Goal: Task Accomplishment & Management: Manage account settings

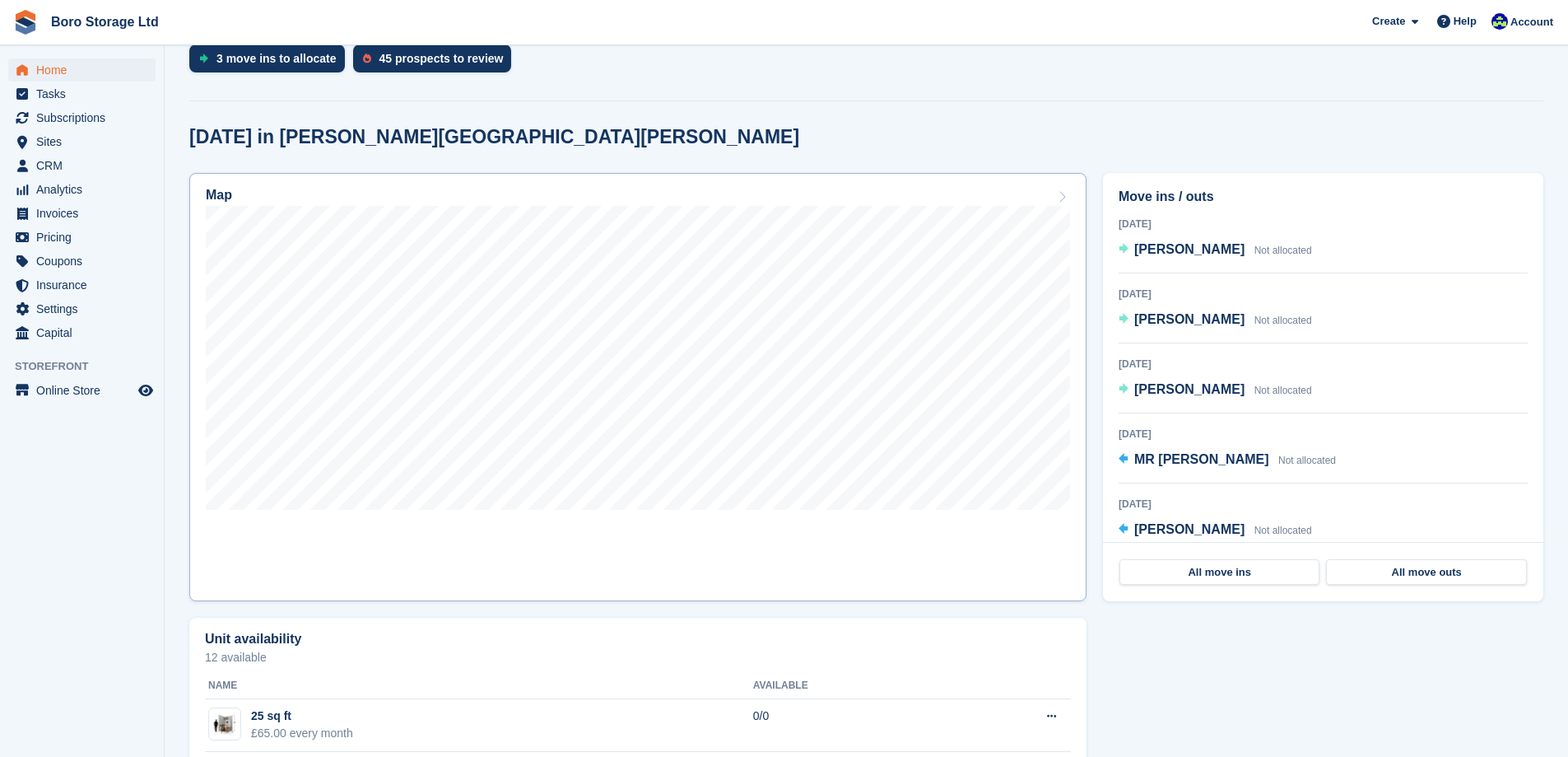
scroll to position [412, 0]
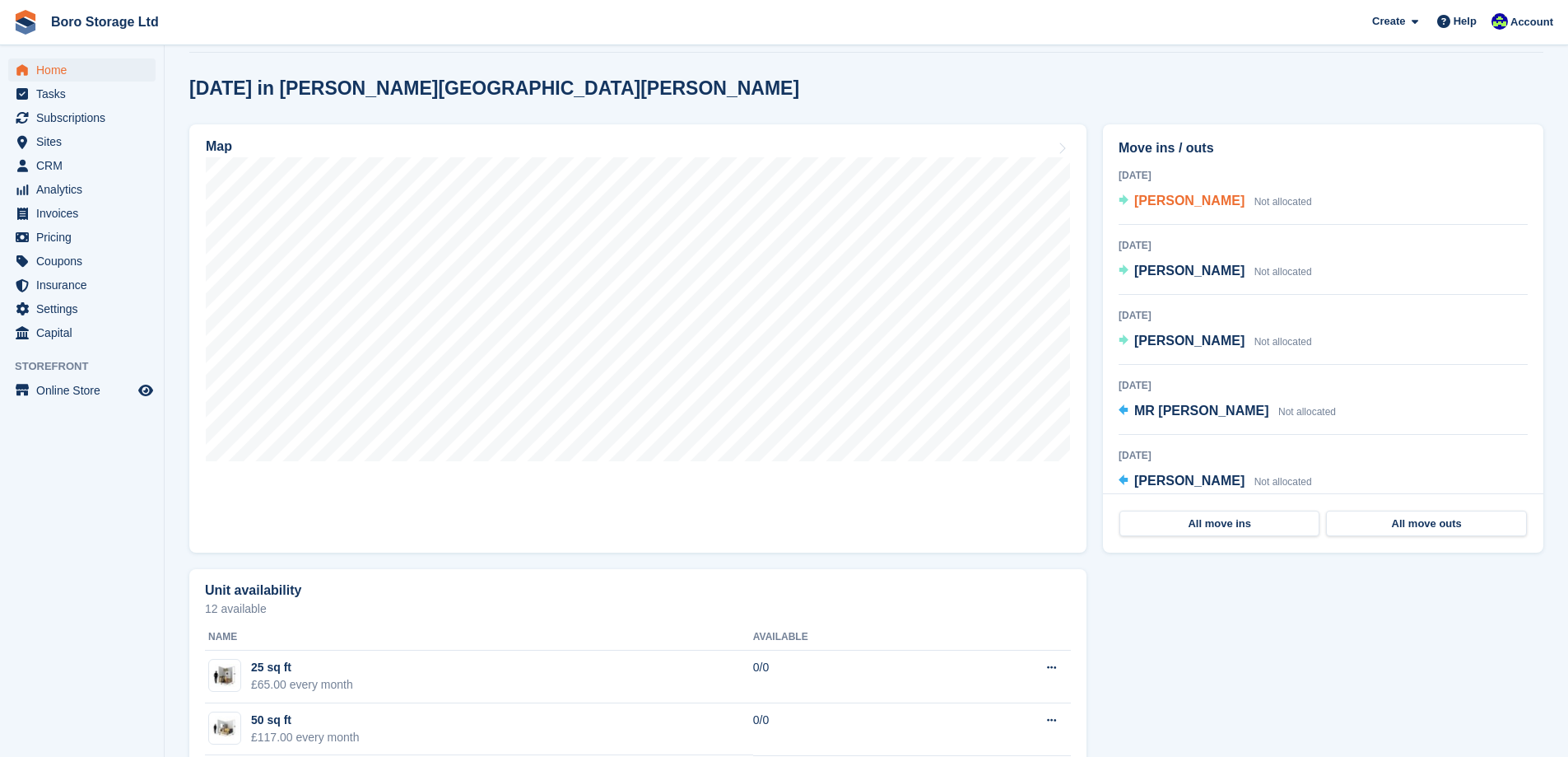
click at [1183, 208] on span "[PERSON_NAME]" at bounding box center [1189, 200] width 110 height 14
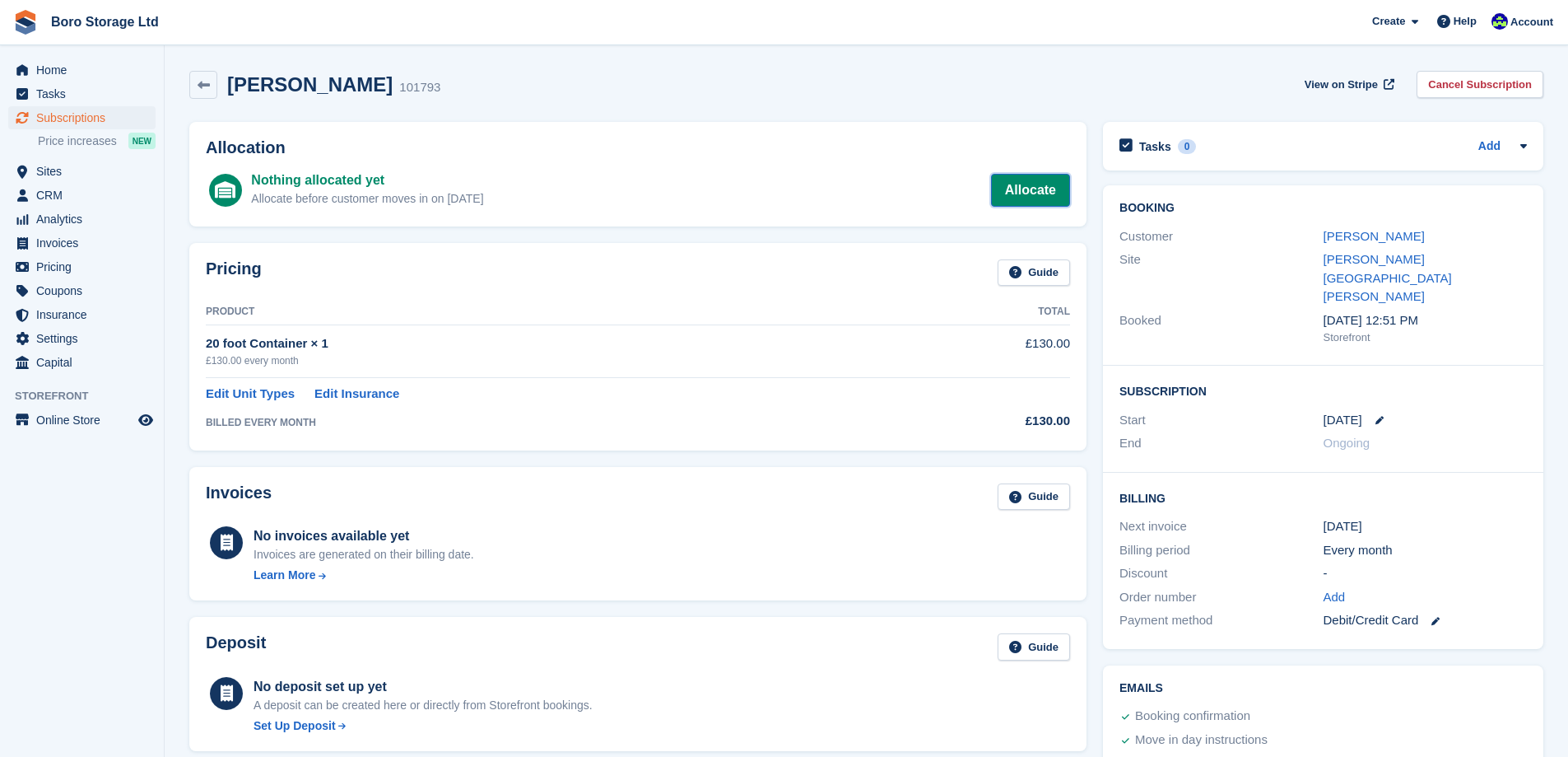
click at [1038, 202] on link "Allocate" at bounding box center [1031, 190] width 79 height 33
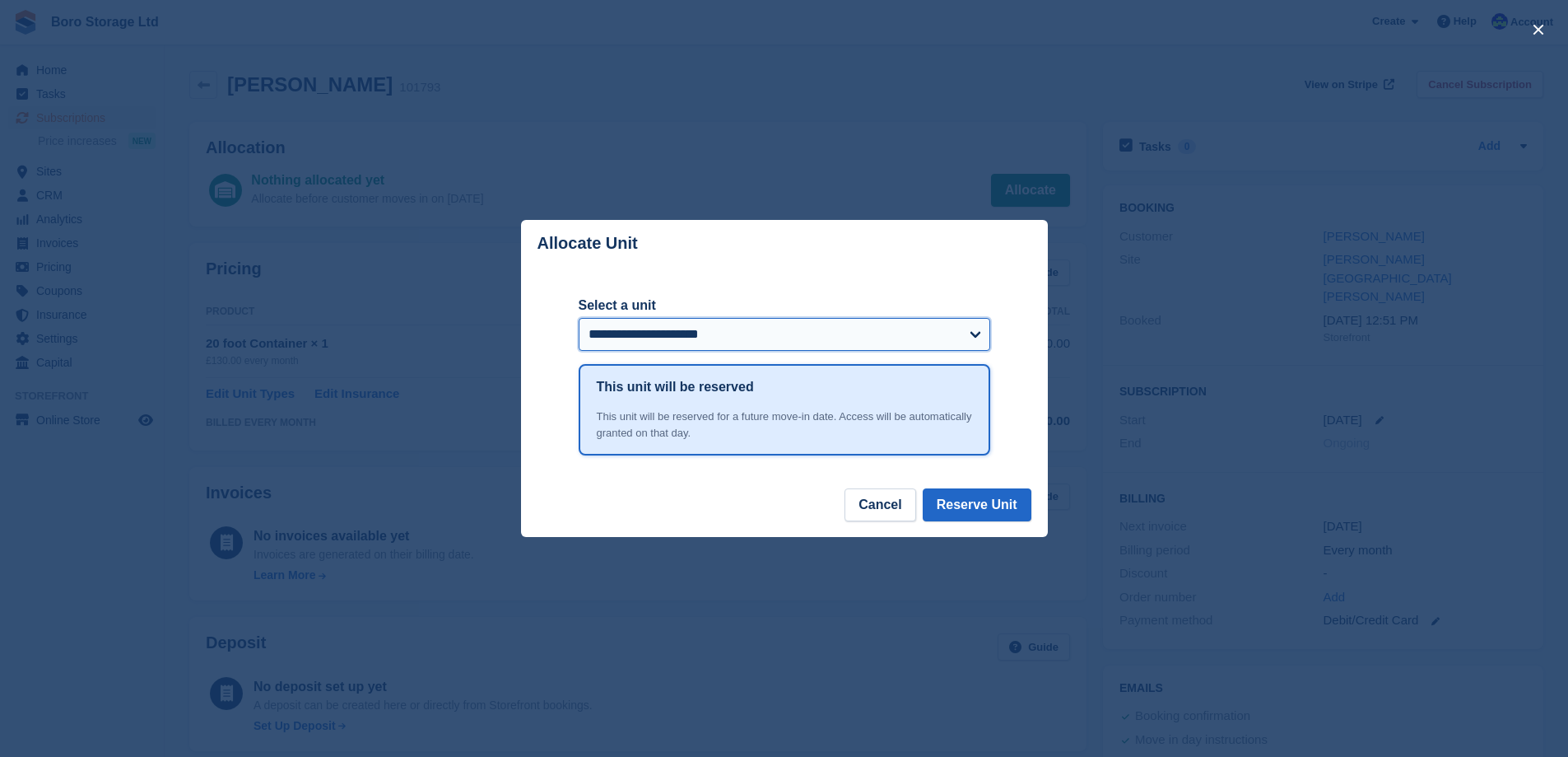
click at [785, 331] on select "**********" at bounding box center [784, 334] width 412 height 33
select select "******"
click at [579, 319] on select "**********" at bounding box center [784, 334] width 412 height 33
click at [977, 507] on button "Reserve Unit" at bounding box center [976, 505] width 108 height 33
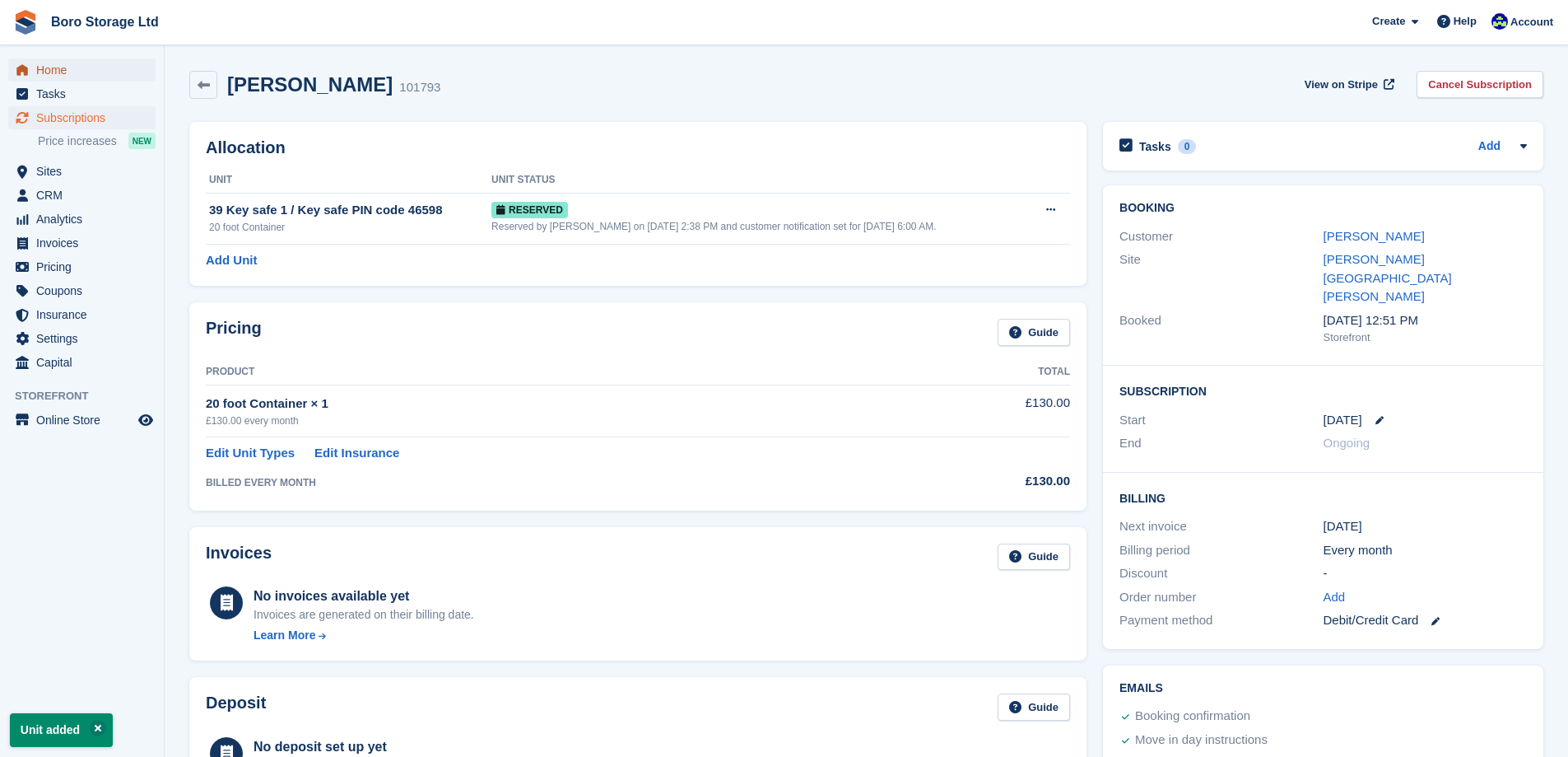
click at [60, 73] on span "Home" at bounding box center [85, 70] width 99 height 23
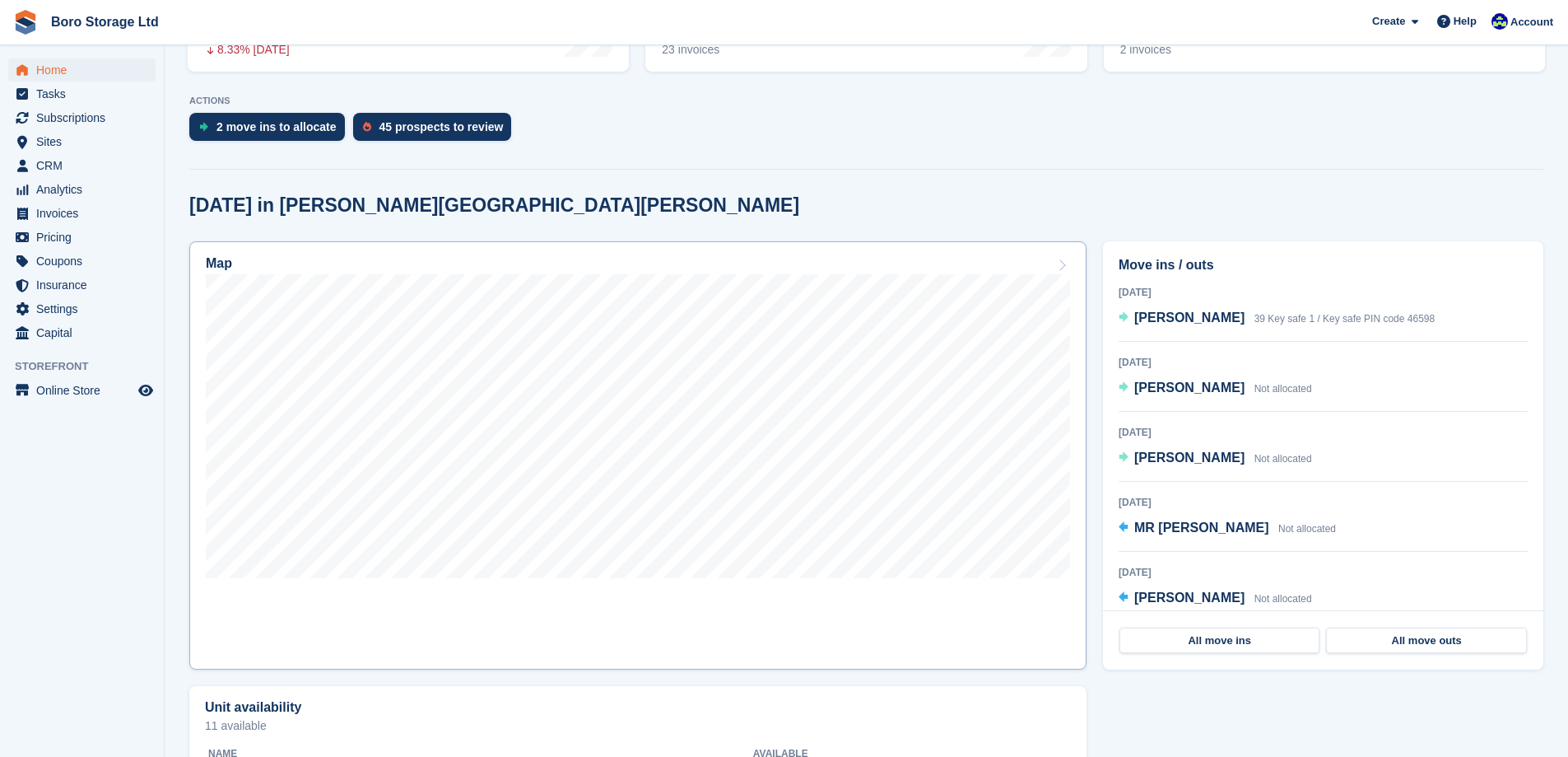
scroll to position [330, 0]
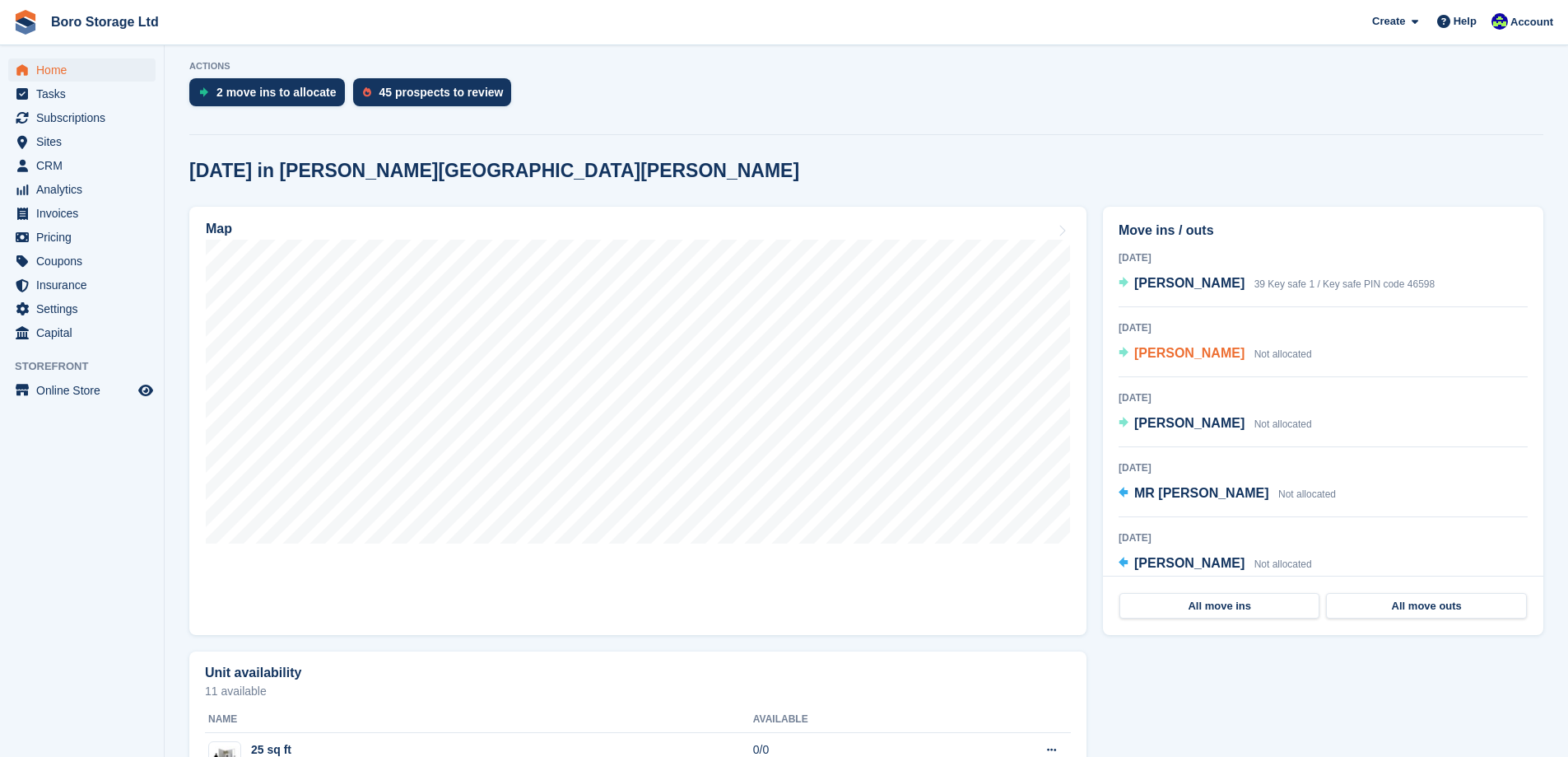
click at [1168, 359] on span "Helen Burrows" at bounding box center [1189, 353] width 110 height 14
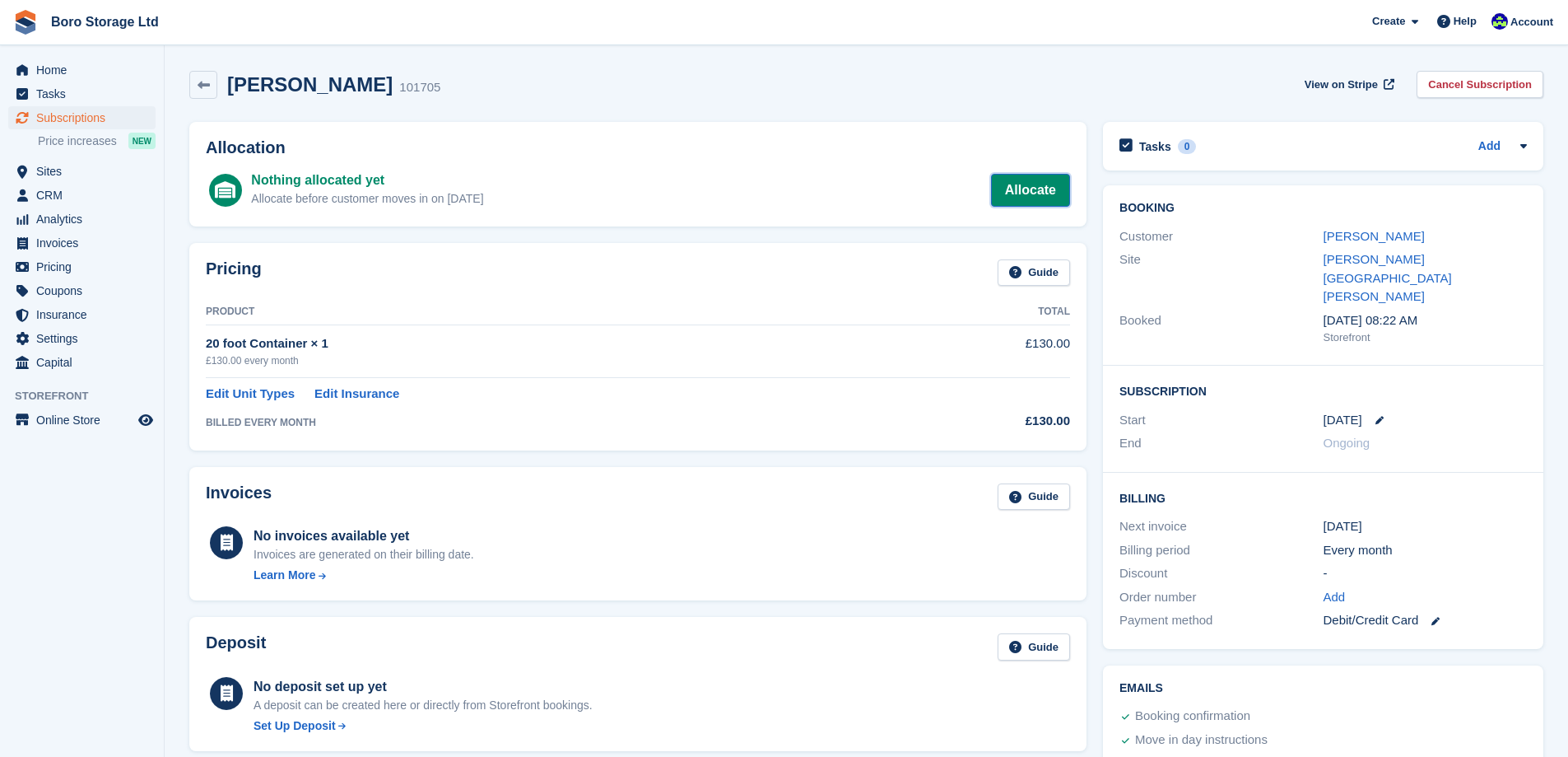
click at [1033, 198] on link "Allocate" at bounding box center [1031, 190] width 79 height 33
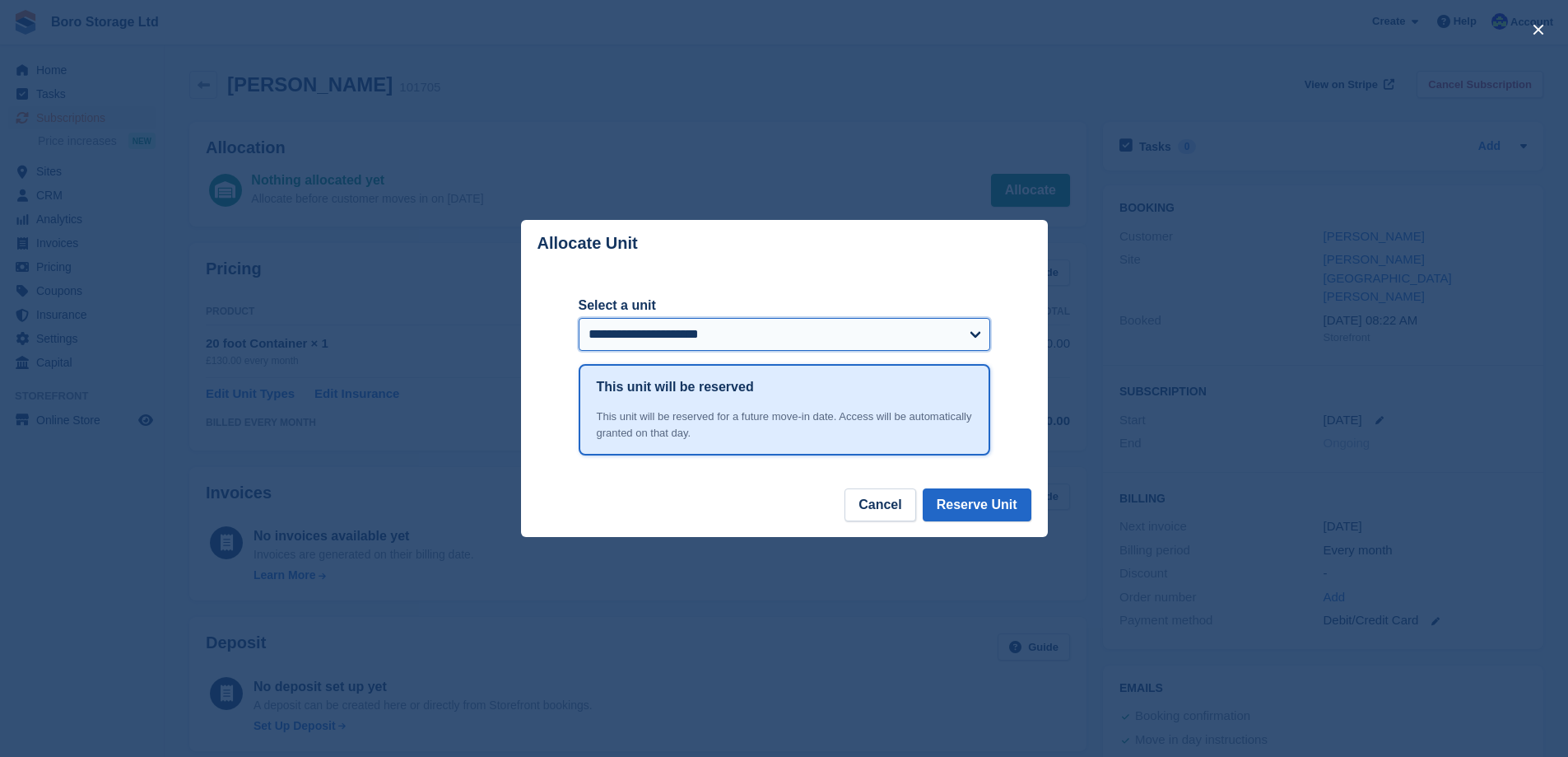
click at [742, 344] on select "**********" at bounding box center [784, 334] width 412 height 33
select select "******"
click at [579, 319] on select "**********" at bounding box center [784, 334] width 412 height 33
click at [985, 510] on button "Reserve Unit" at bounding box center [976, 505] width 108 height 33
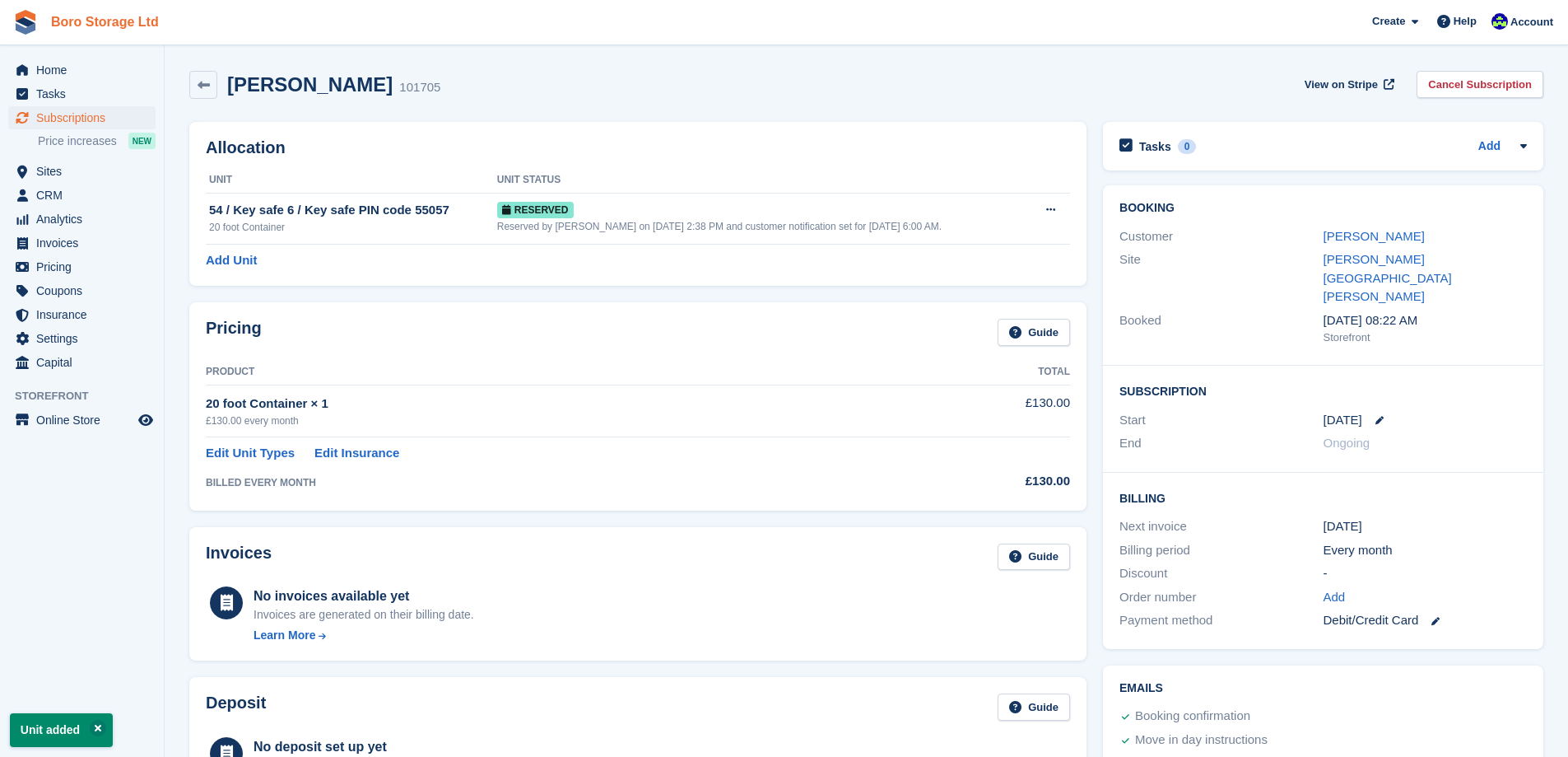
click at [71, 32] on link "Boro Storage Ltd" at bounding box center [104, 22] width 121 height 27
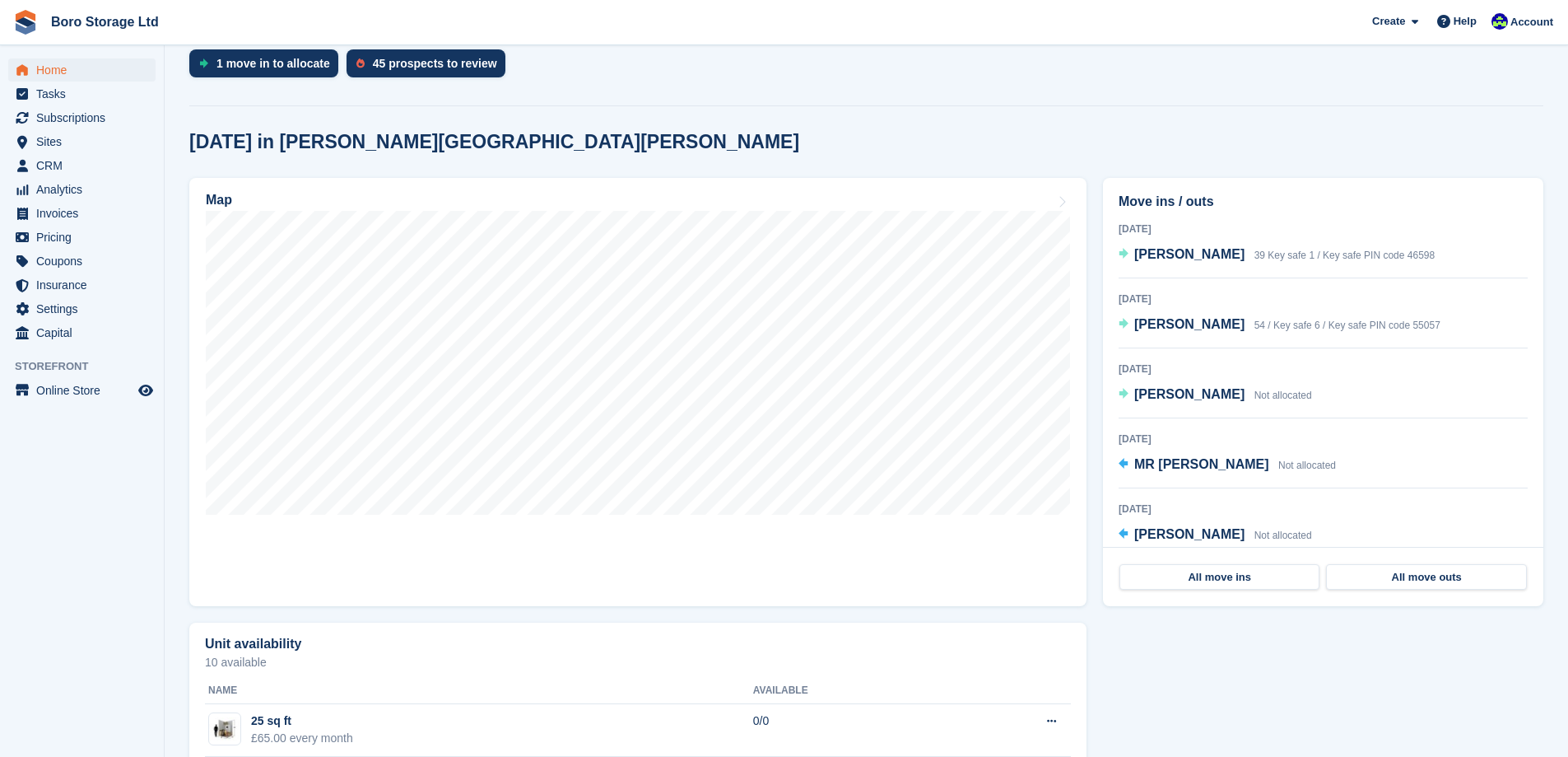
scroll to position [330, 0]
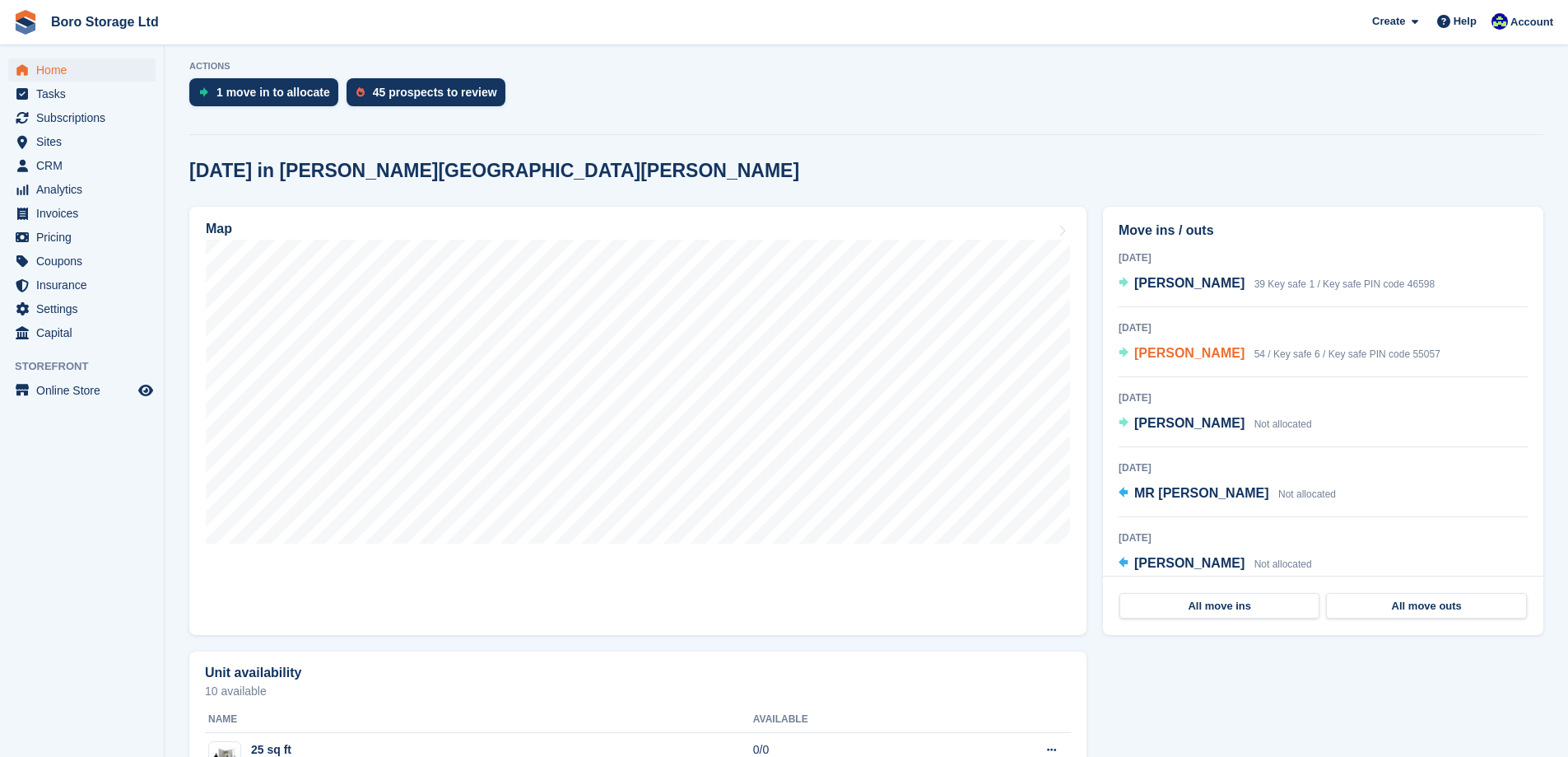
click at [1142, 354] on span "Helen Burrows" at bounding box center [1189, 353] width 110 height 14
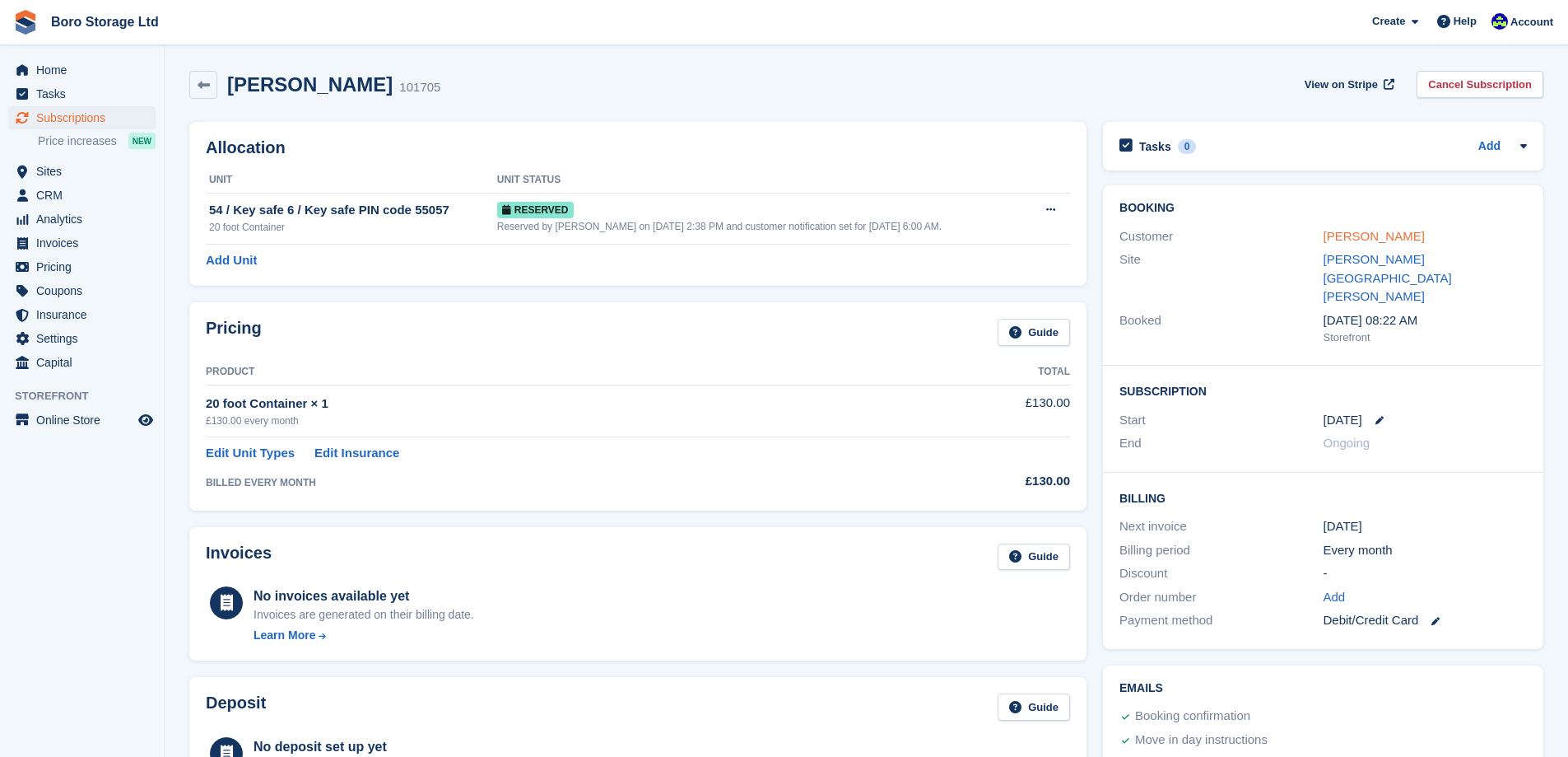
click at [1381, 240] on link "[PERSON_NAME]" at bounding box center [1375, 236] width 102 height 14
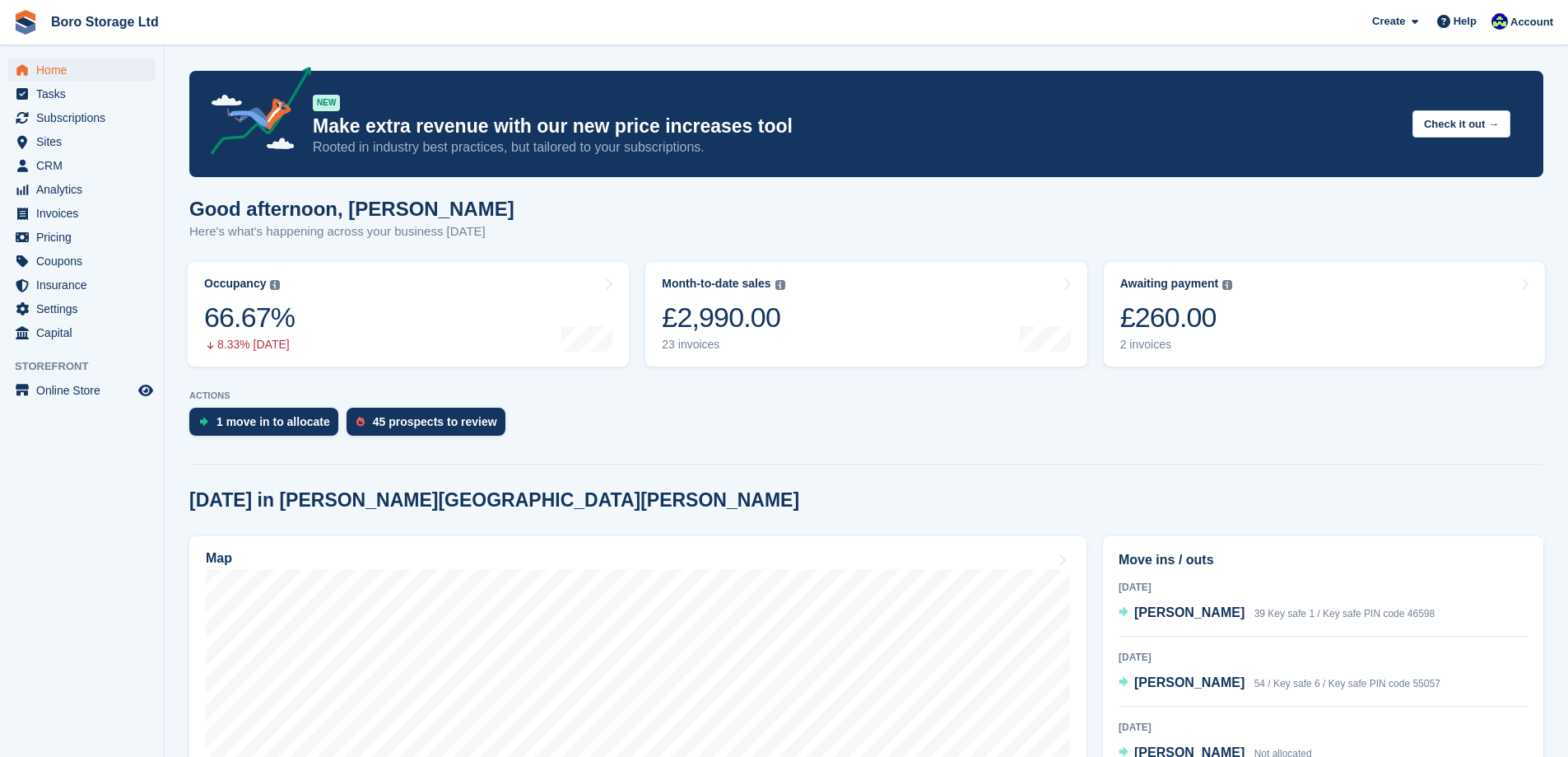
scroll to position [330, 0]
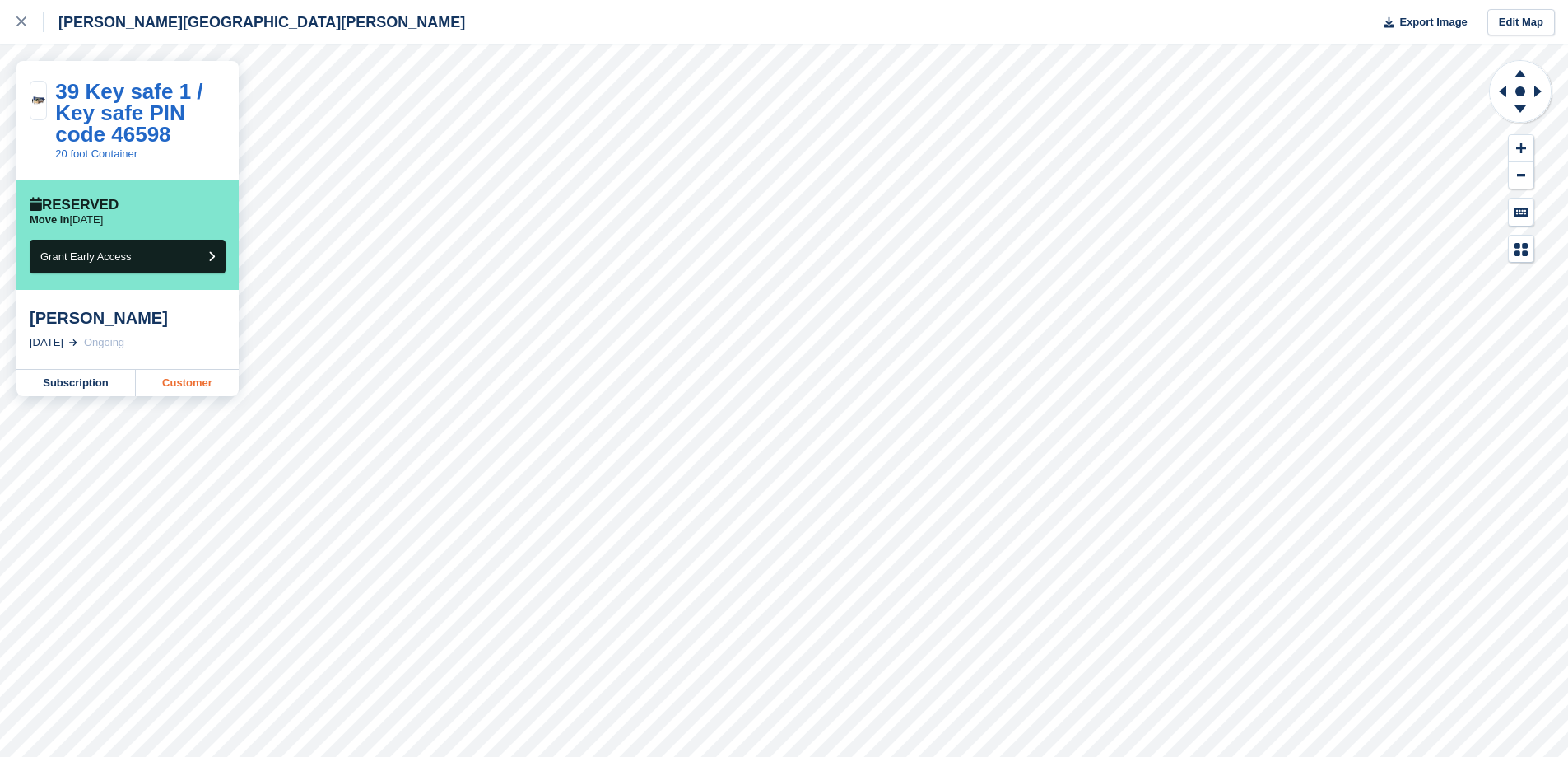
click at [188, 376] on link "Customer" at bounding box center [187, 382] width 102 height 26
click at [11, 19] on link at bounding box center [22, 22] width 44 height 44
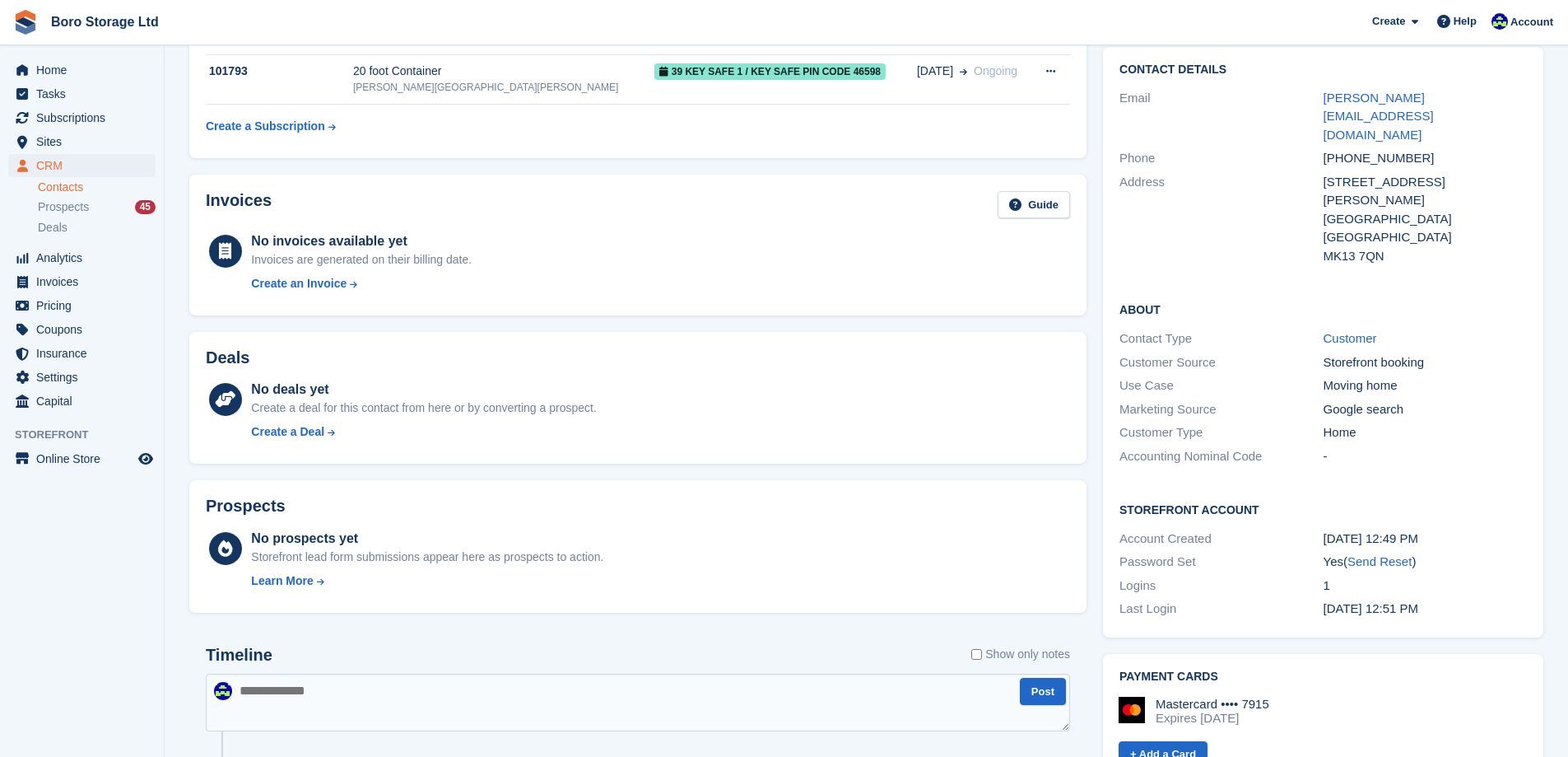
scroll to position [345, 0]
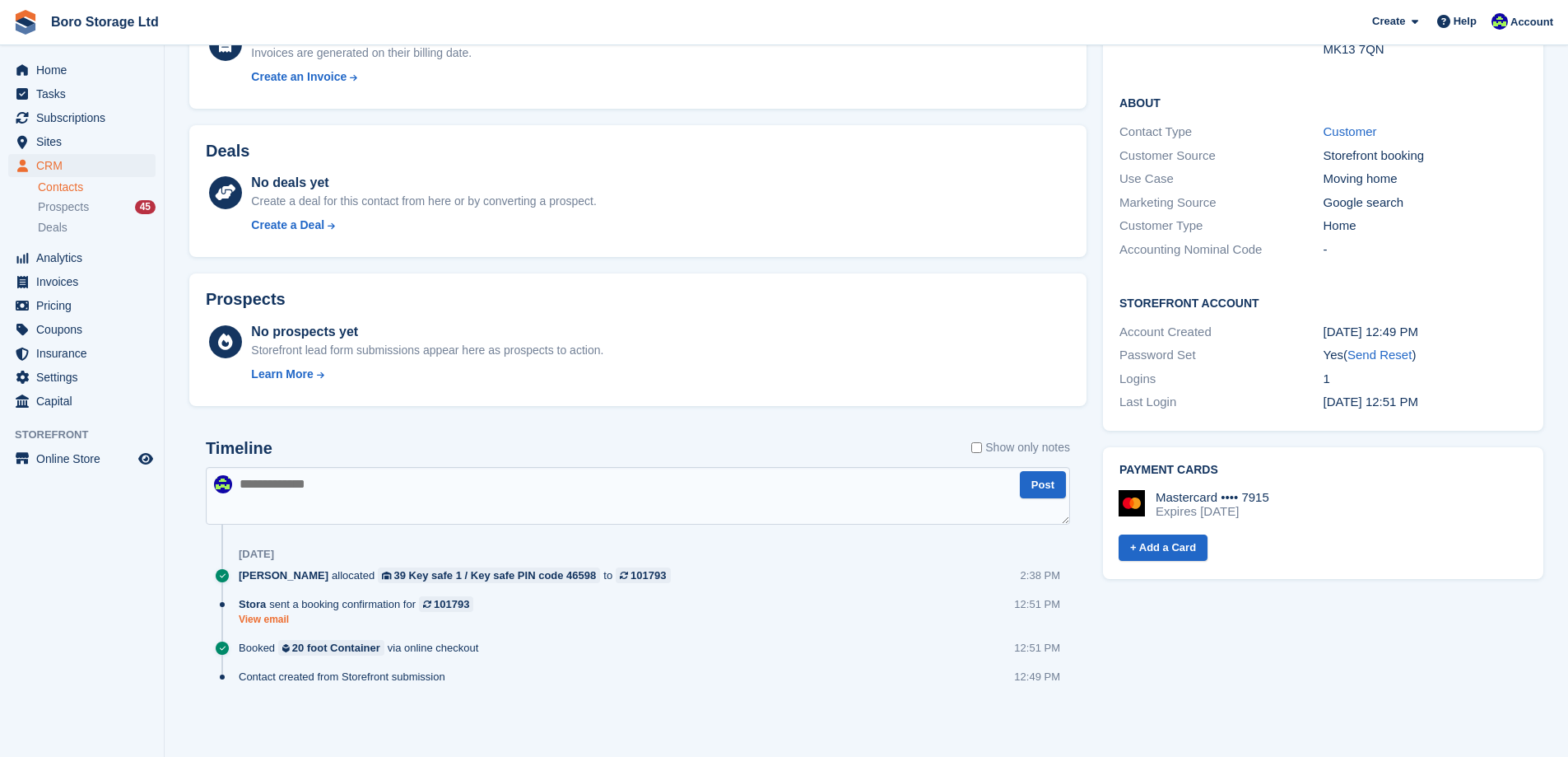
click at [256, 620] on link "View email" at bounding box center [359, 619] width 242 height 14
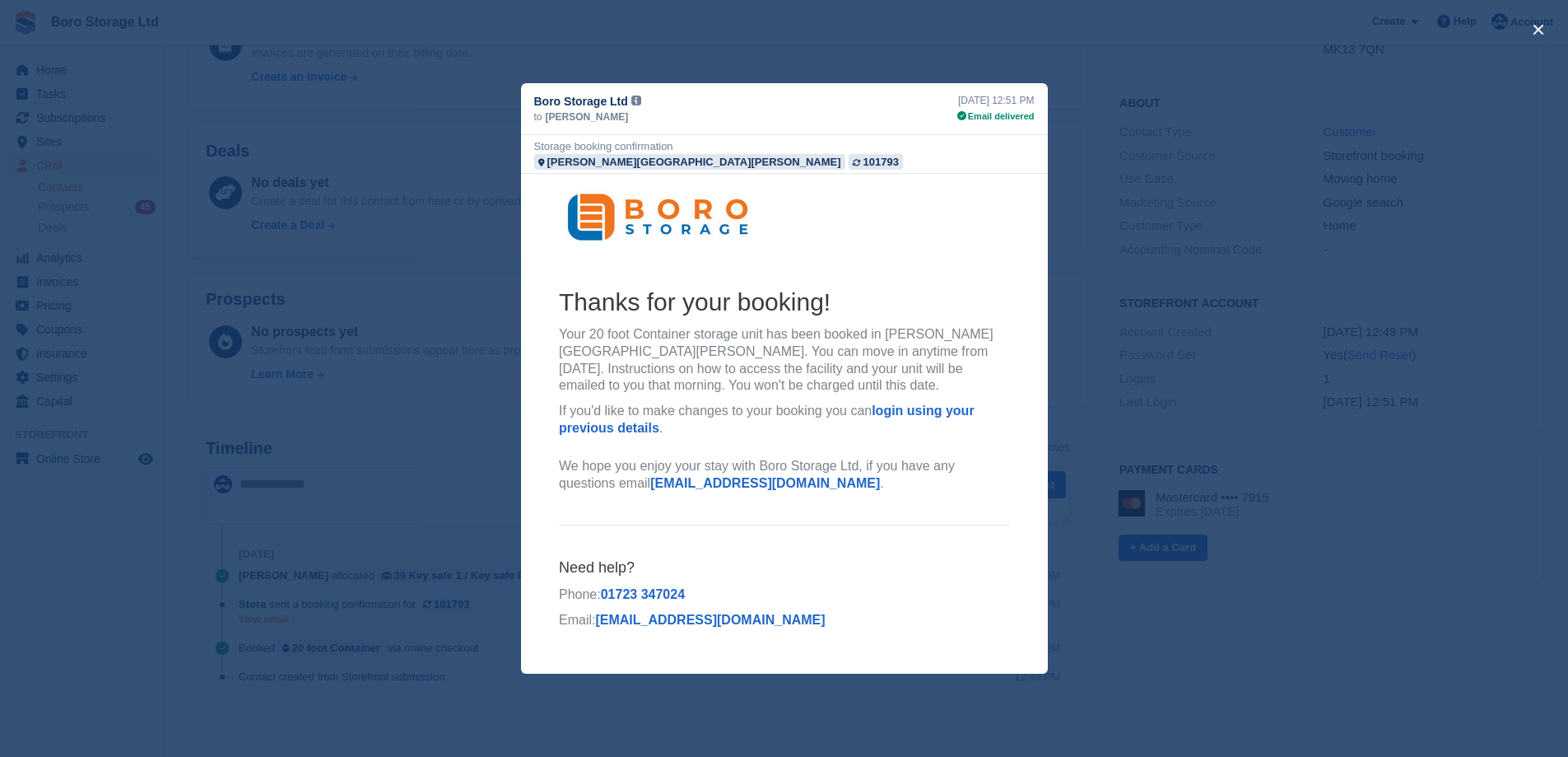
scroll to position [0, 0]
click at [1415, 487] on div "close" at bounding box center [784, 378] width 1568 height 757
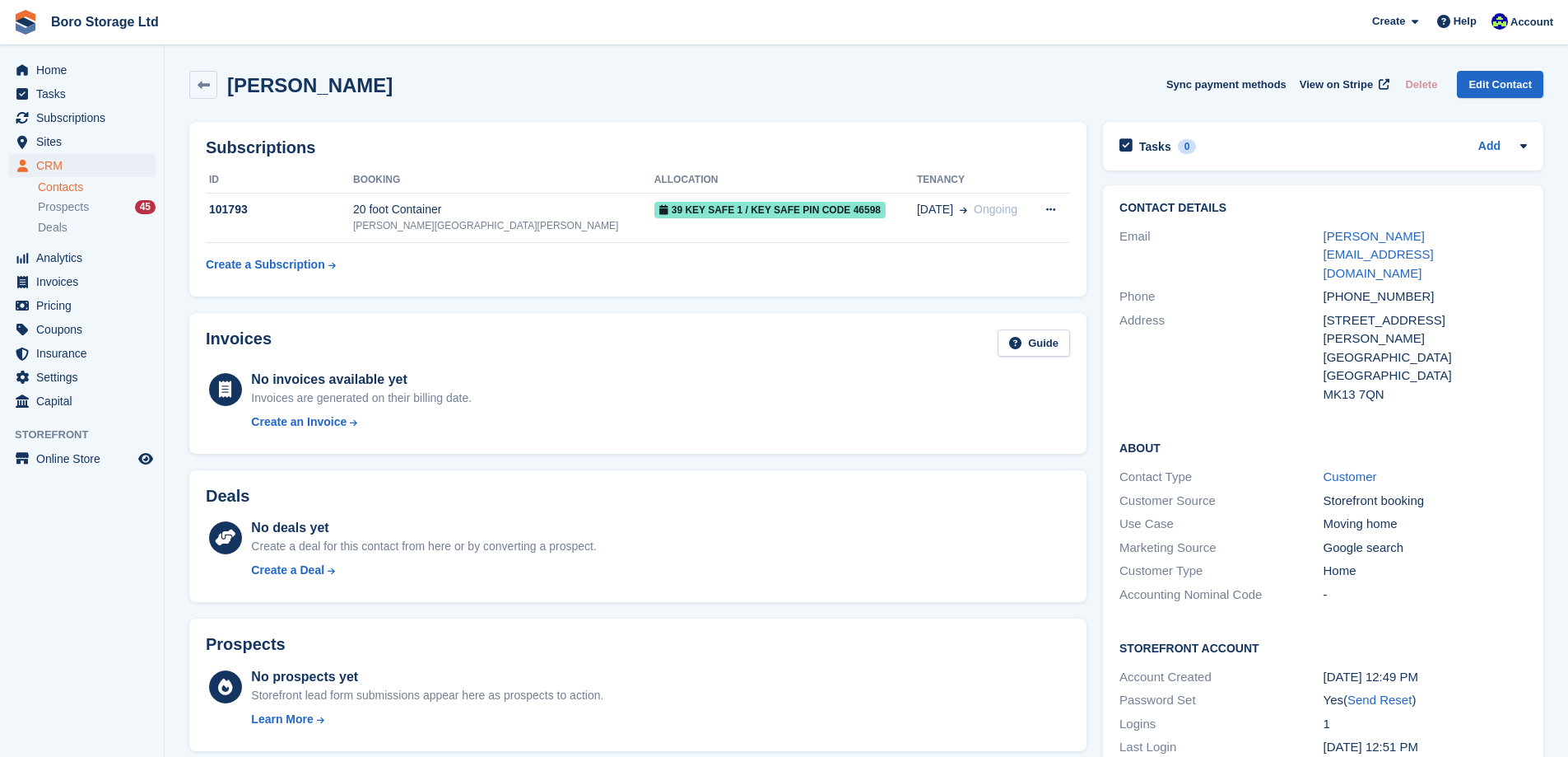
drag, startPoint x: 384, startPoint y: 91, endPoint x: 231, endPoint y: 96, distance: 153.1
click at [231, 96] on div "Richard Graham Sync payment methods View on Stripe Delete Edit Contact" at bounding box center [866, 84] width 1353 height 28
copy h2 "Richard Graham"
drag, startPoint x: 1439, startPoint y: 266, endPoint x: 1304, endPoint y: 265, distance: 135.0
click at [1304, 285] on div "Phone +447870565215" at bounding box center [1323, 296] width 407 height 24
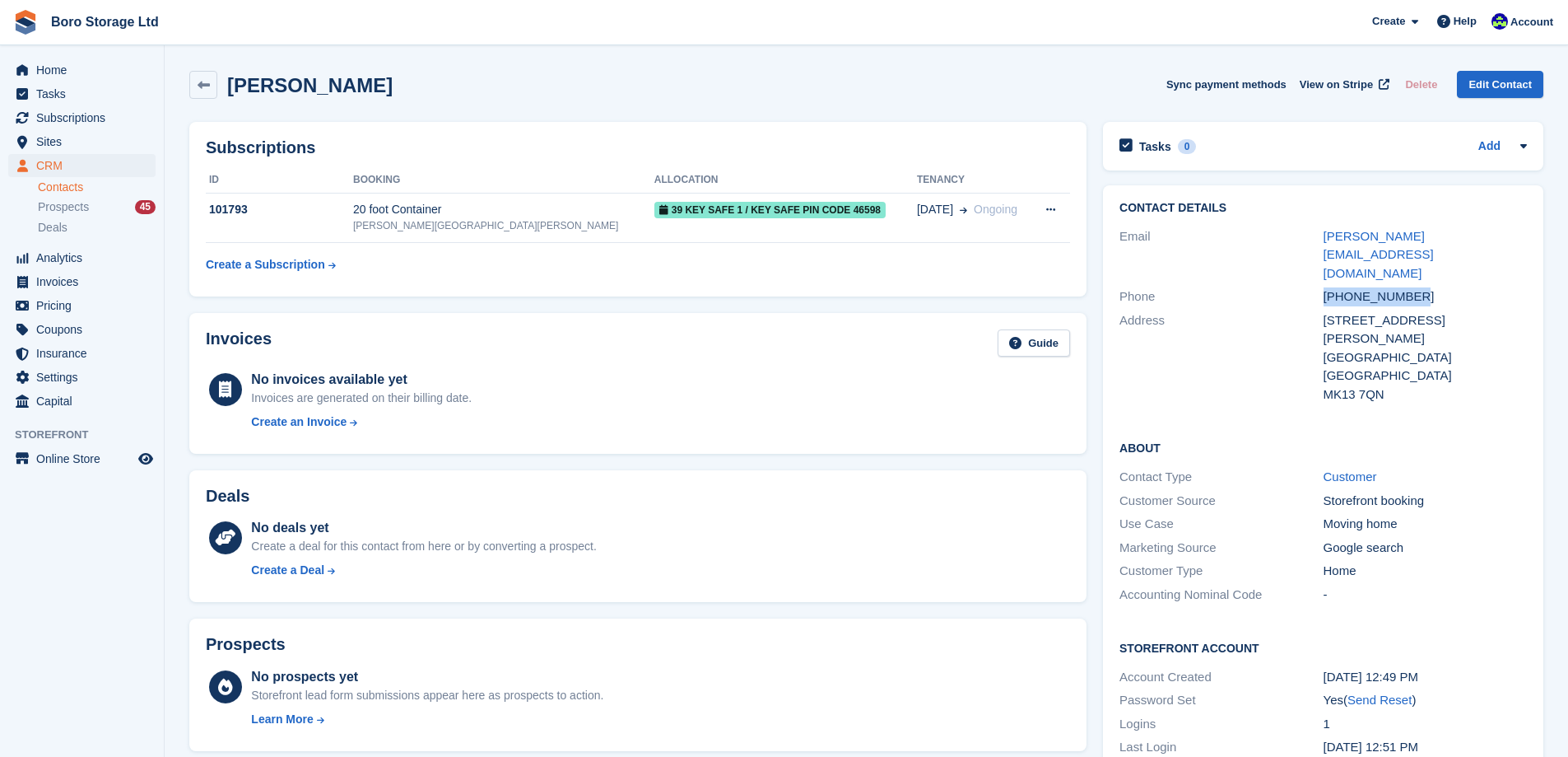
copy div "+447870565215"
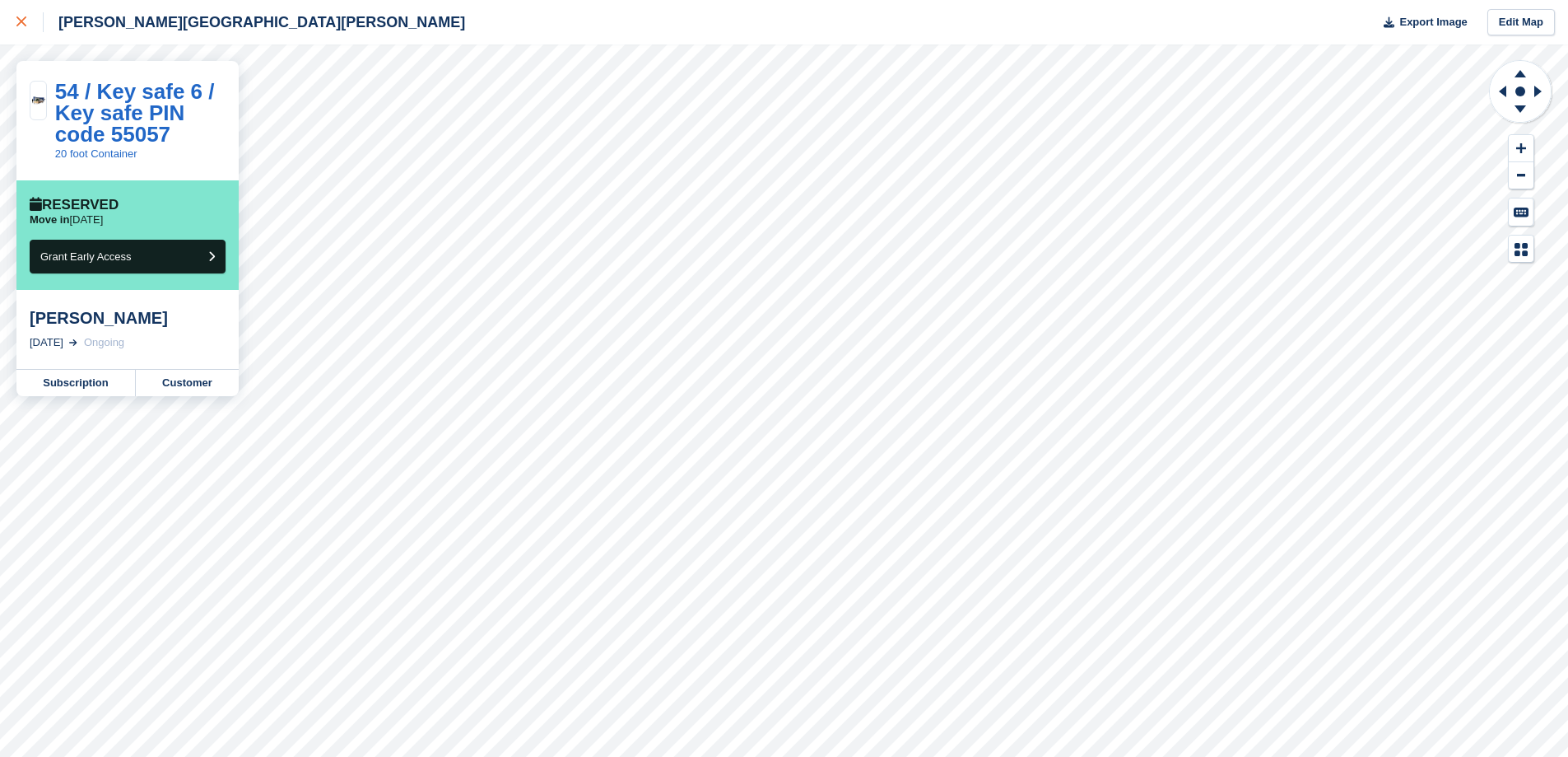
click at [16, 19] on icon at bounding box center [21, 21] width 10 height 10
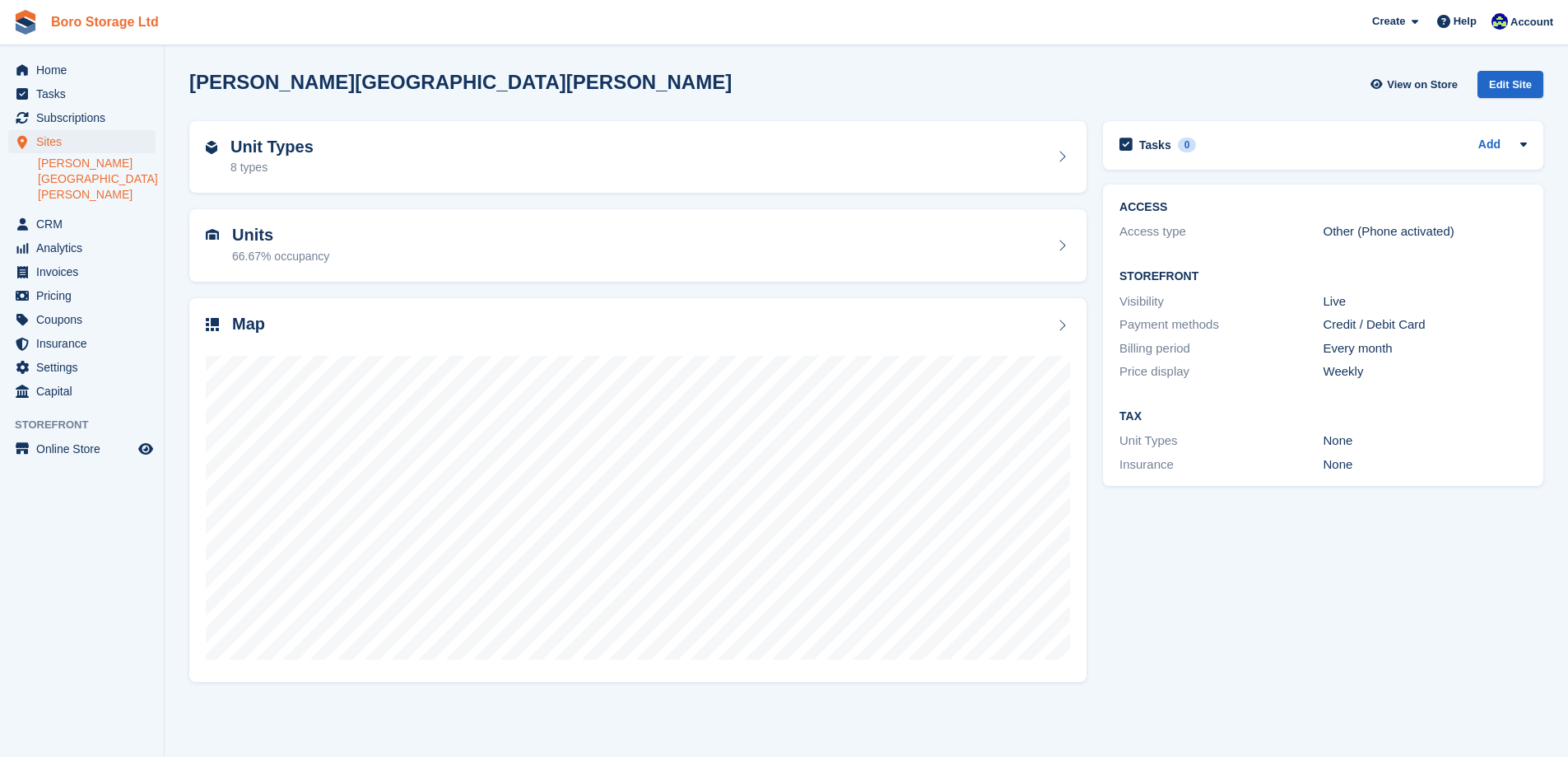
click at [85, 26] on link "Boro Storage Ltd" at bounding box center [104, 22] width 121 height 27
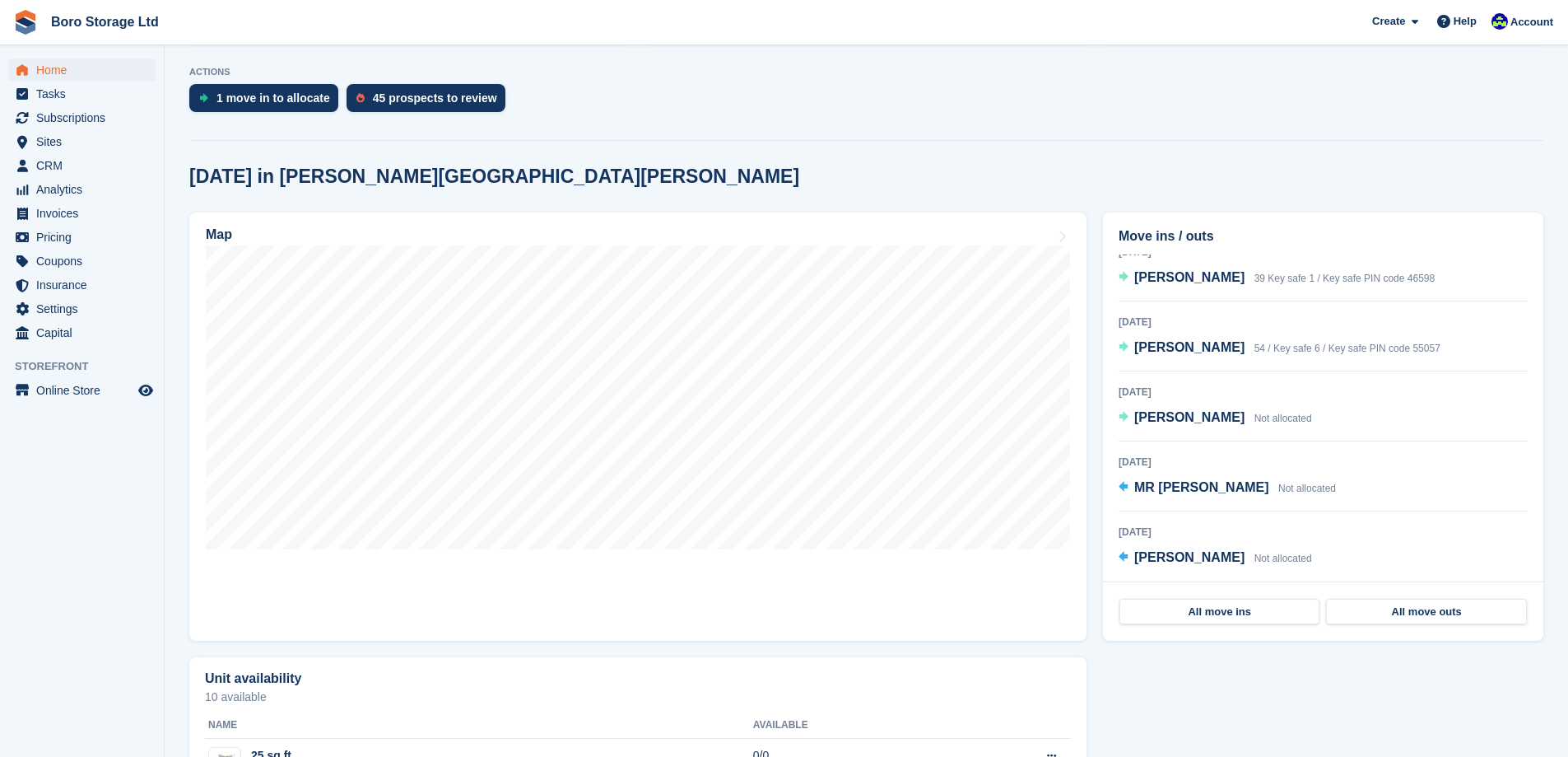
scroll to position [330, 0]
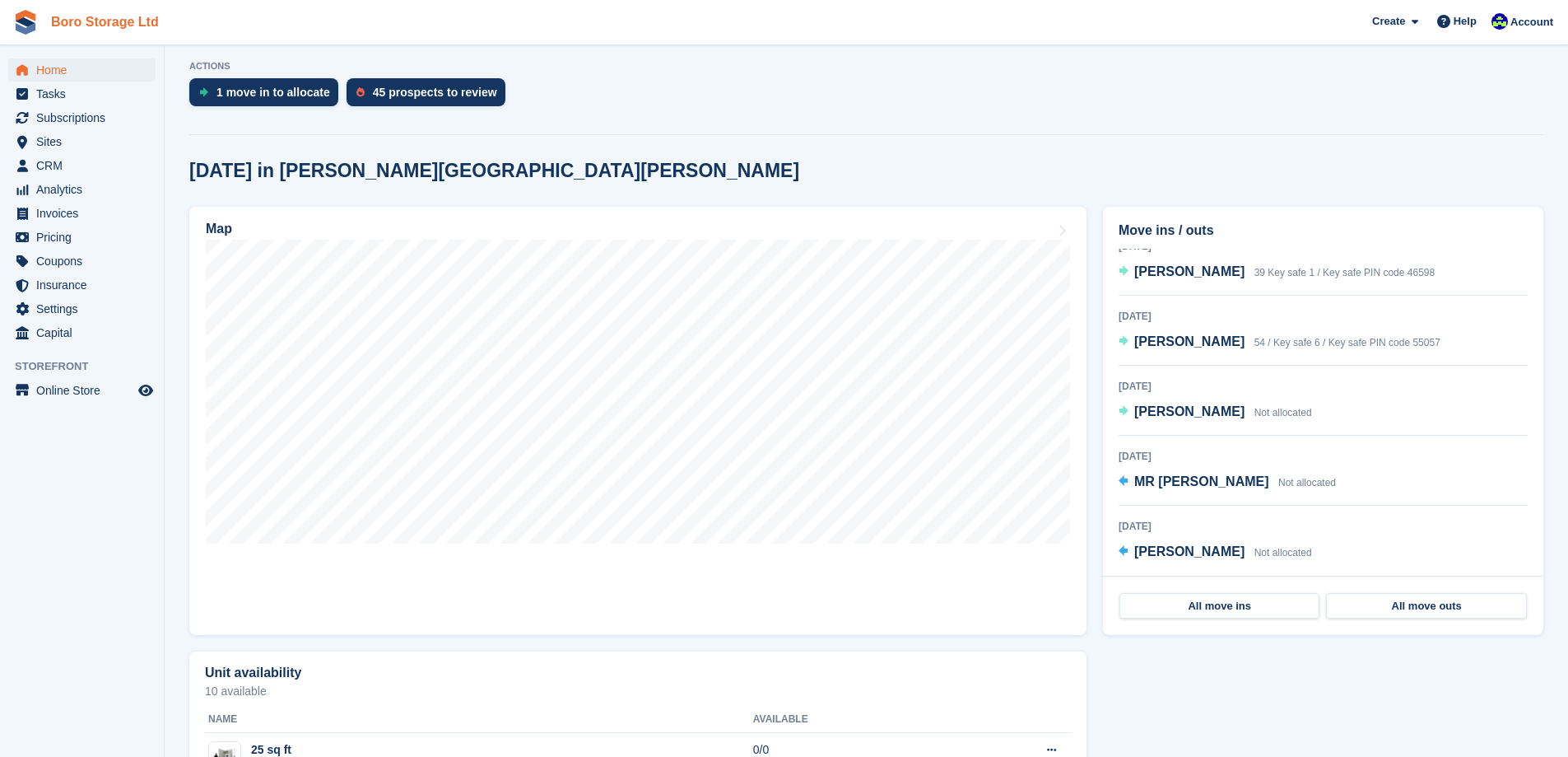
click at [71, 20] on link "Boro Storage Ltd" at bounding box center [104, 22] width 121 height 27
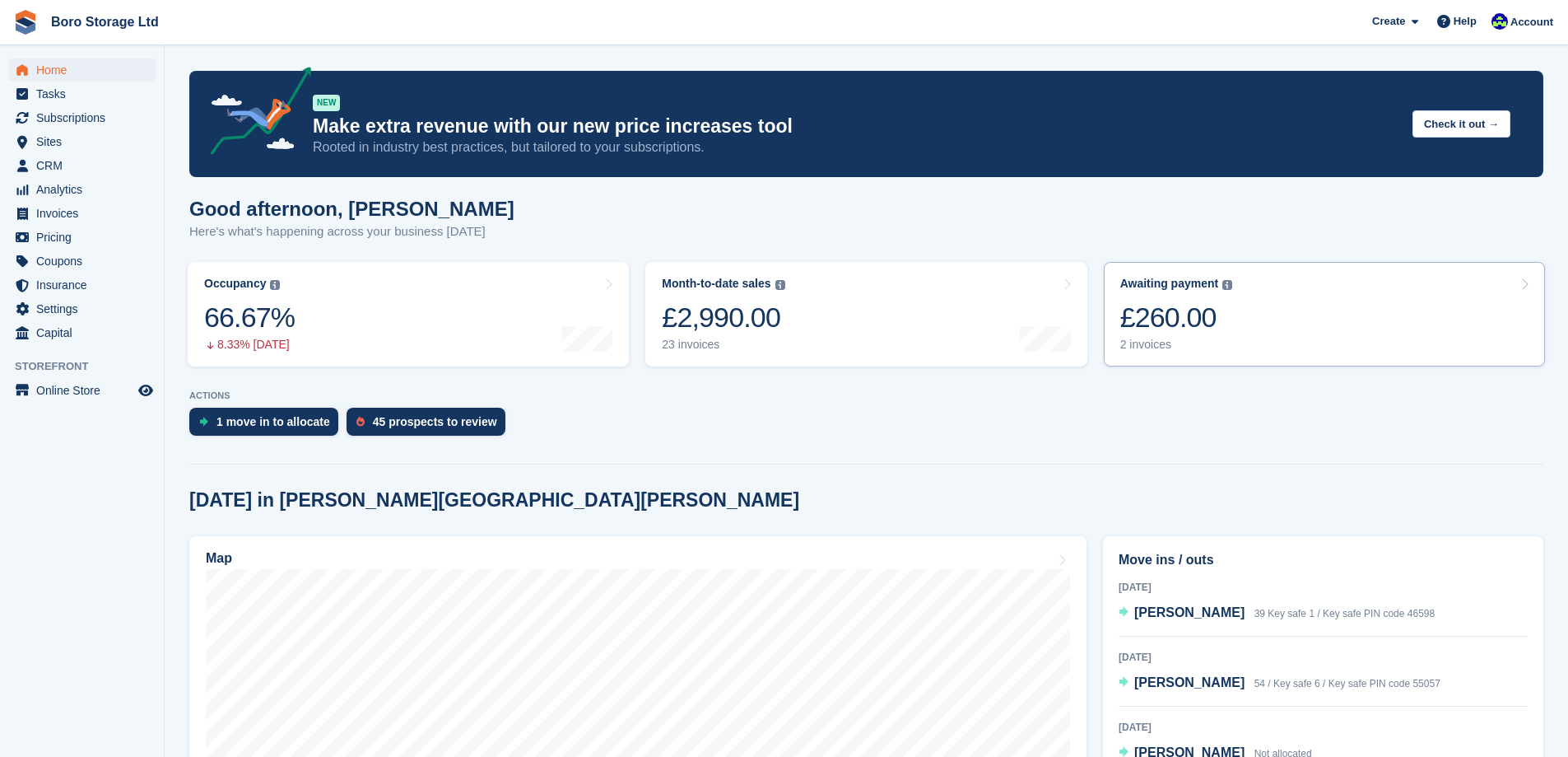
click at [1155, 344] on div "2 invoices" at bounding box center [1176, 344] width 113 height 14
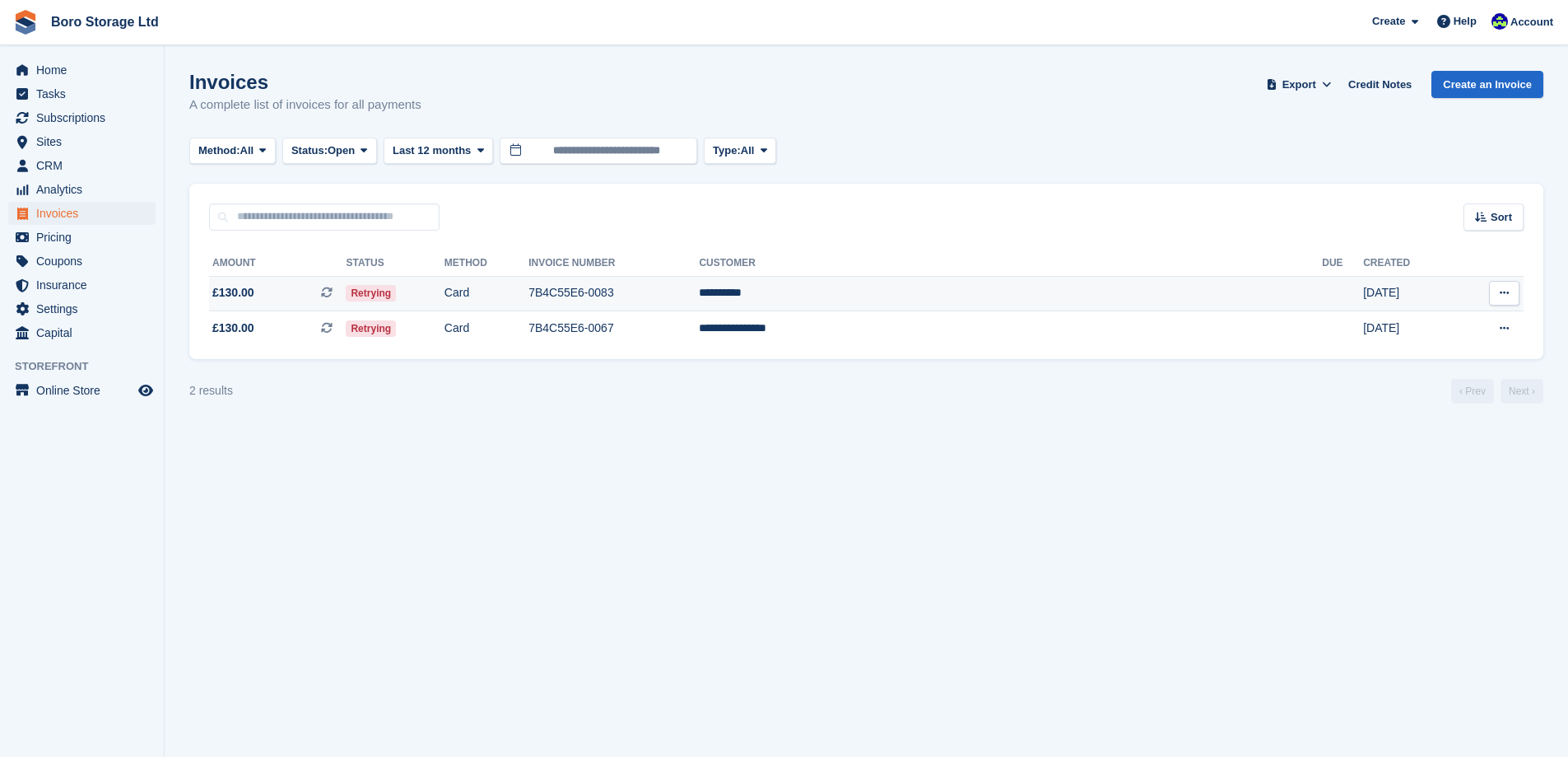
click at [699, 289] on td "7B4C55E6-0083" at bounding box center [614, 293] width 170 height 35
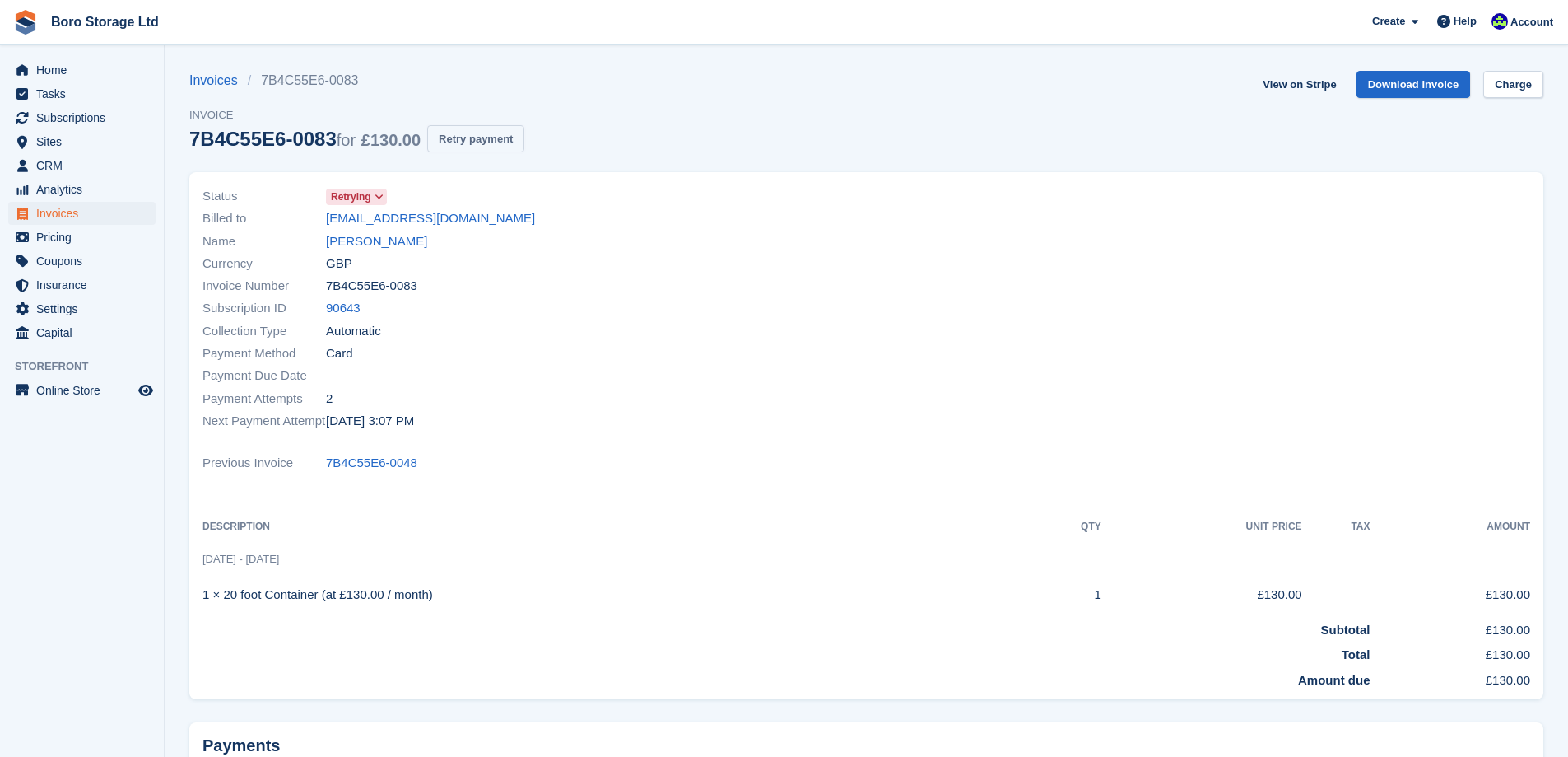
click at [476, 135] on button "Retry payment" at bounding box center [475, 139] width 97 height 27
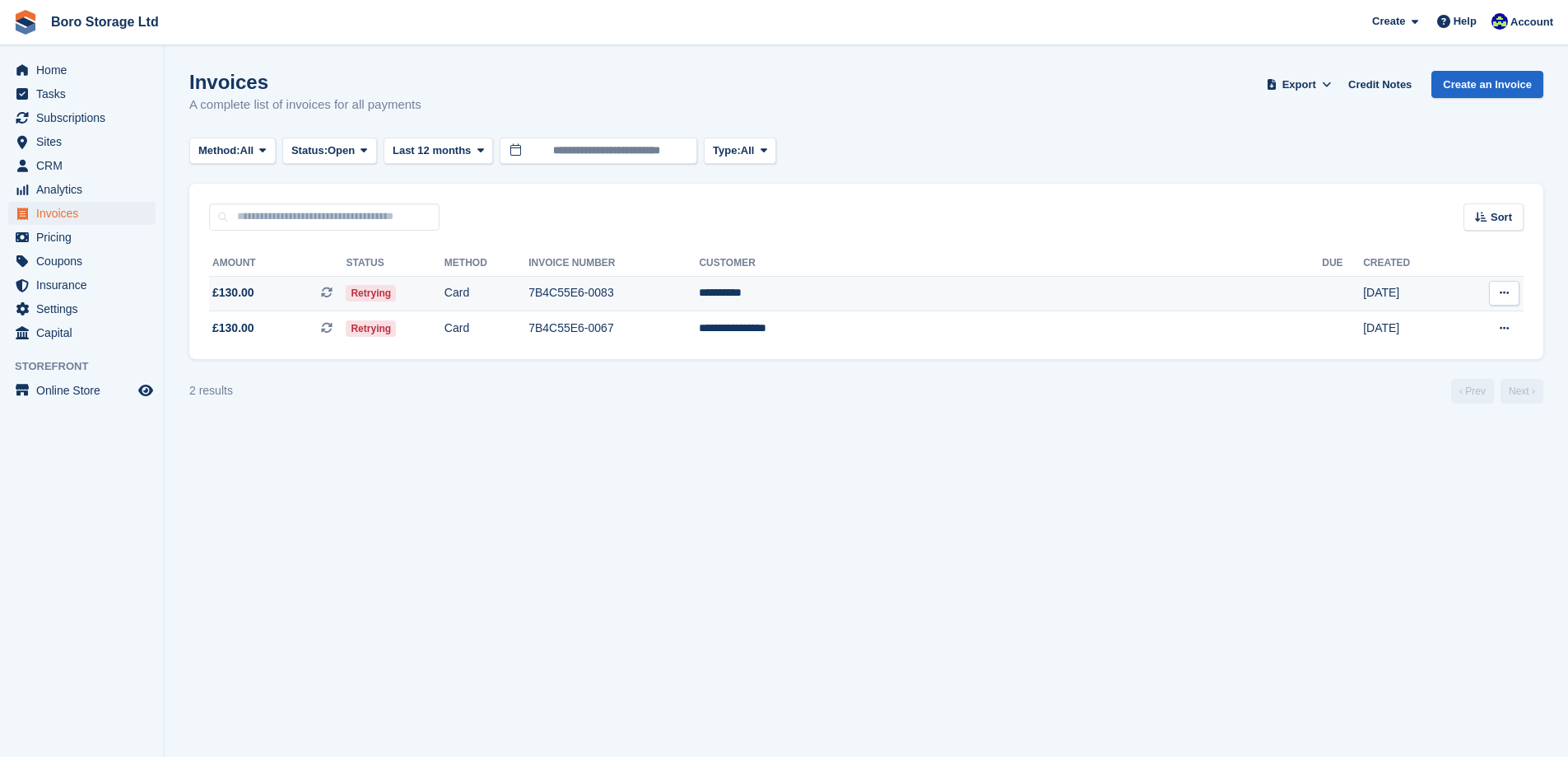
click at [260, 301] on span "£130.00 This is a recurring subscription invoice." at bounding box center [277, 292] width 137 height 17
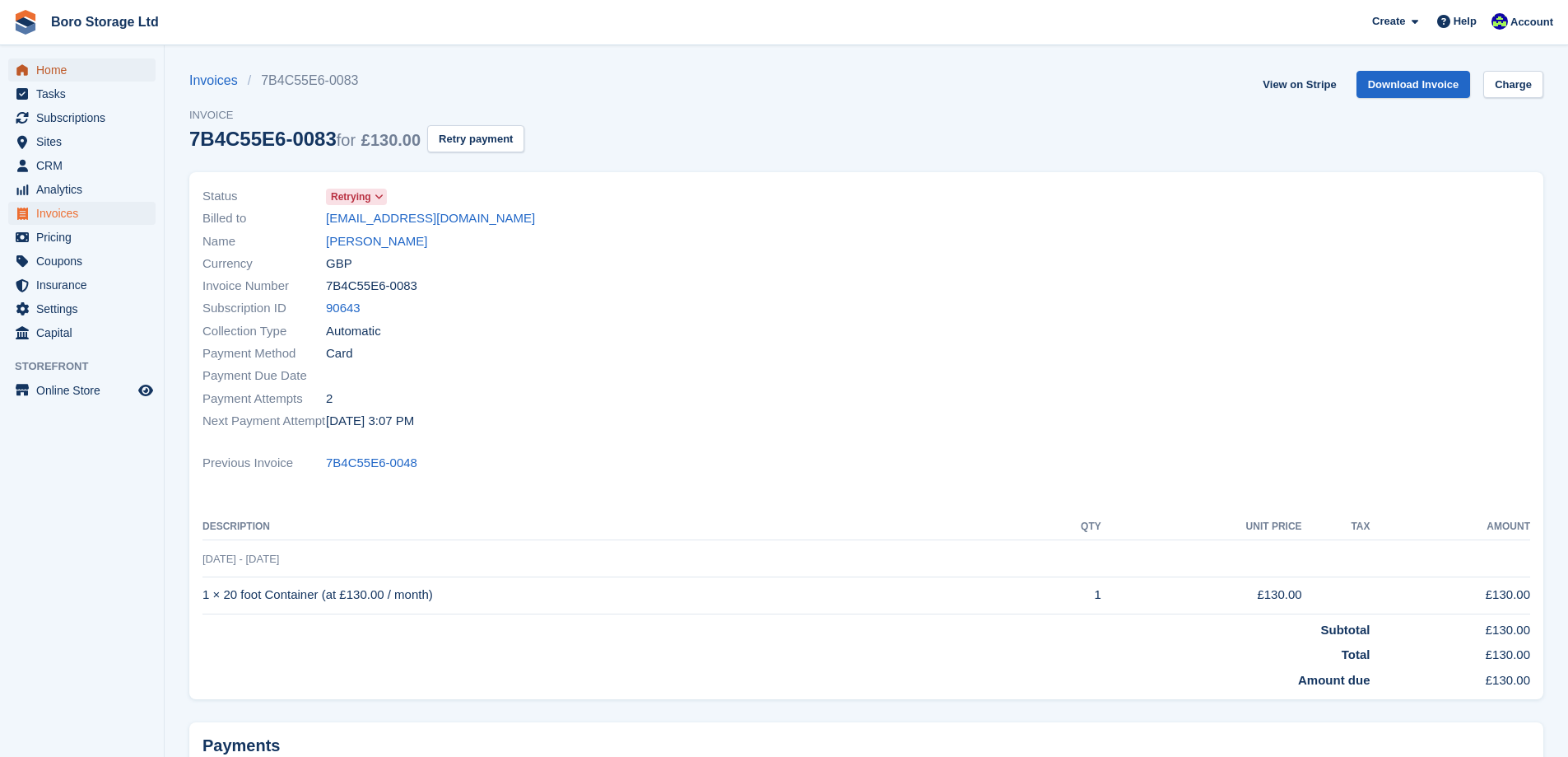
click at [57, 79] on span "Home" at bounding box center [85, 70] width 99 height 23
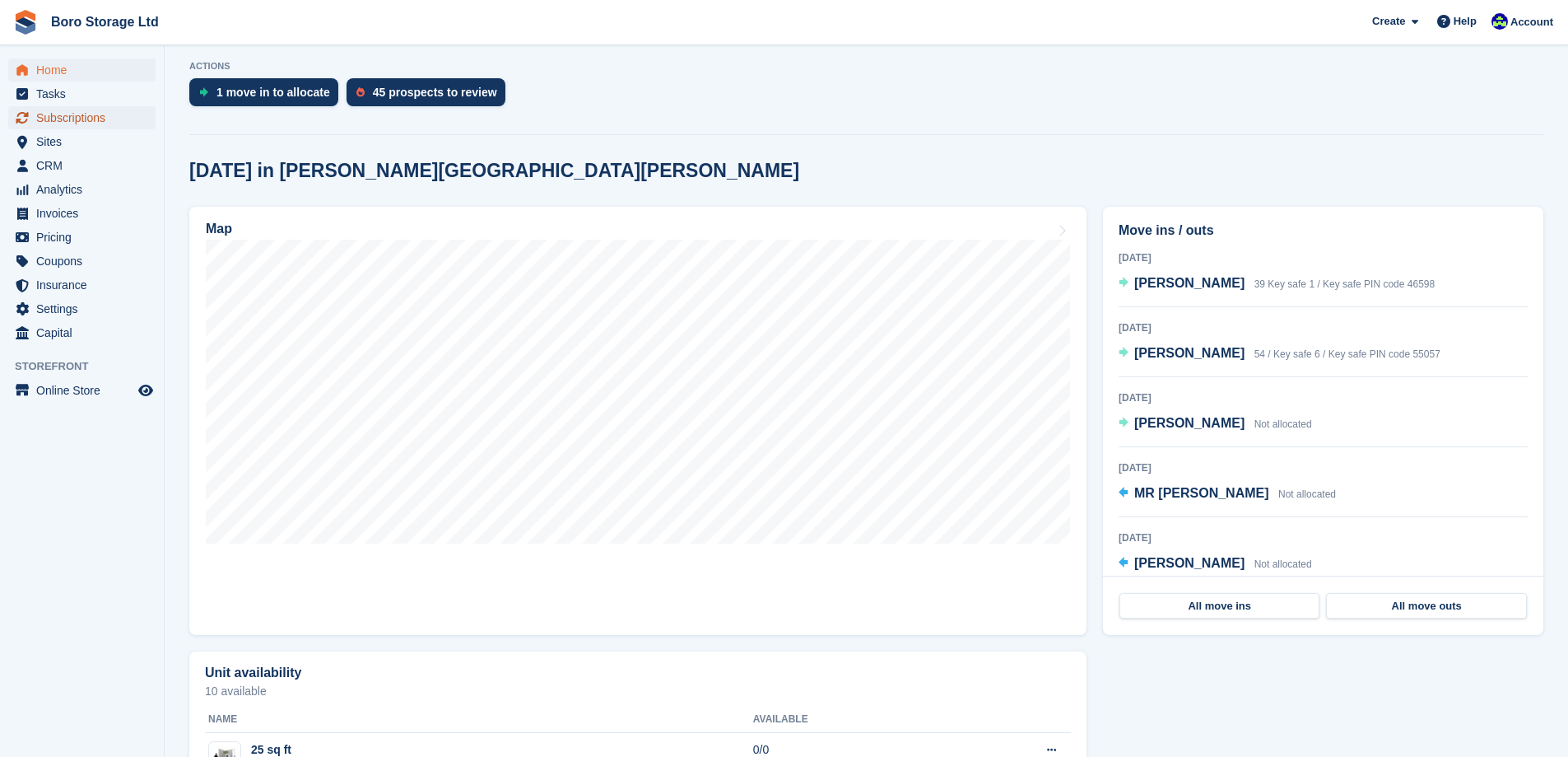
click at [68, 119] on span "Subscriptions" at bounding box center [85, 118] width 99 height 23
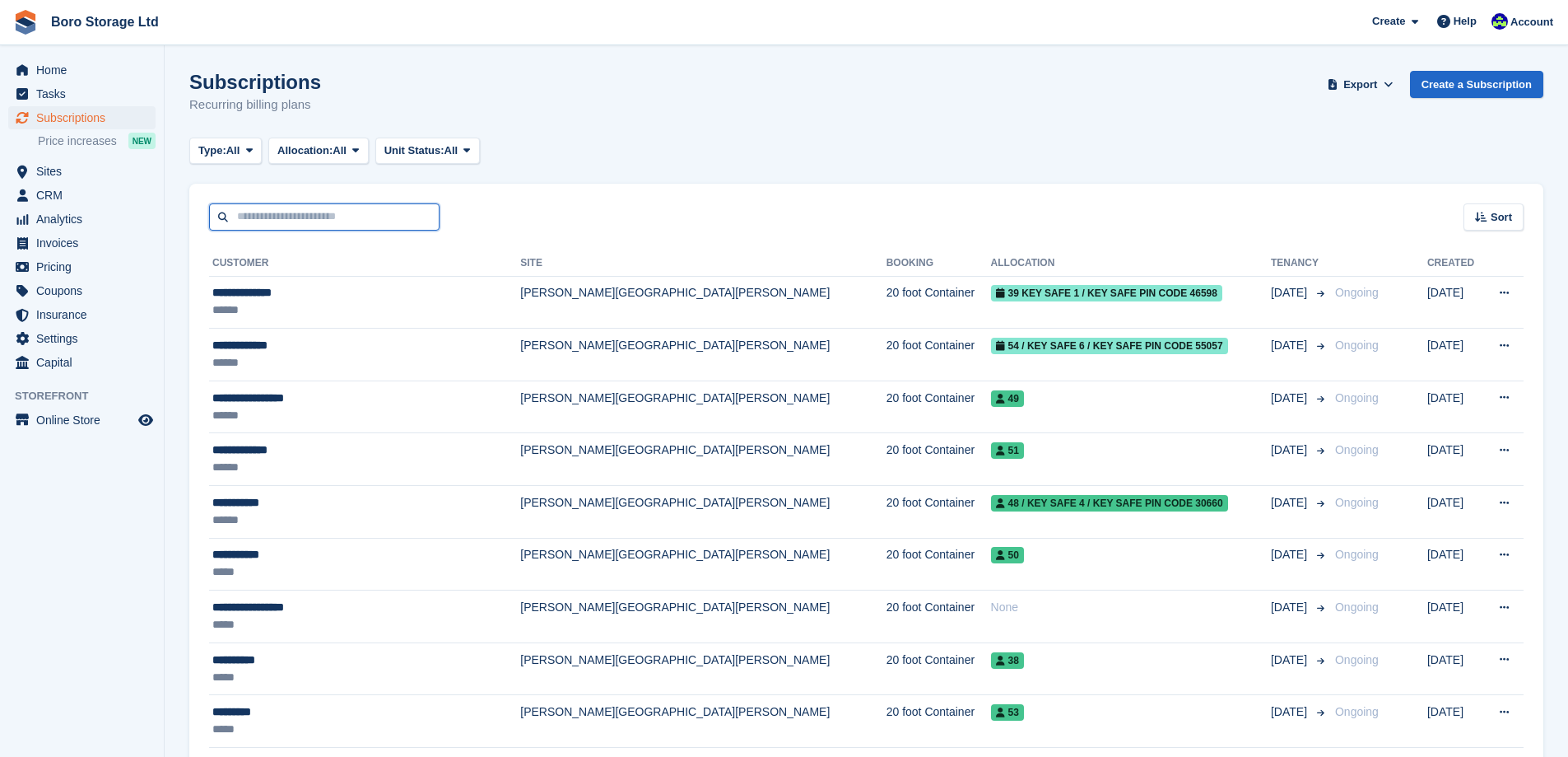
click at [267, 225] on input "text" at bounding box center [324, 217] width 231 height 27
type input "****"
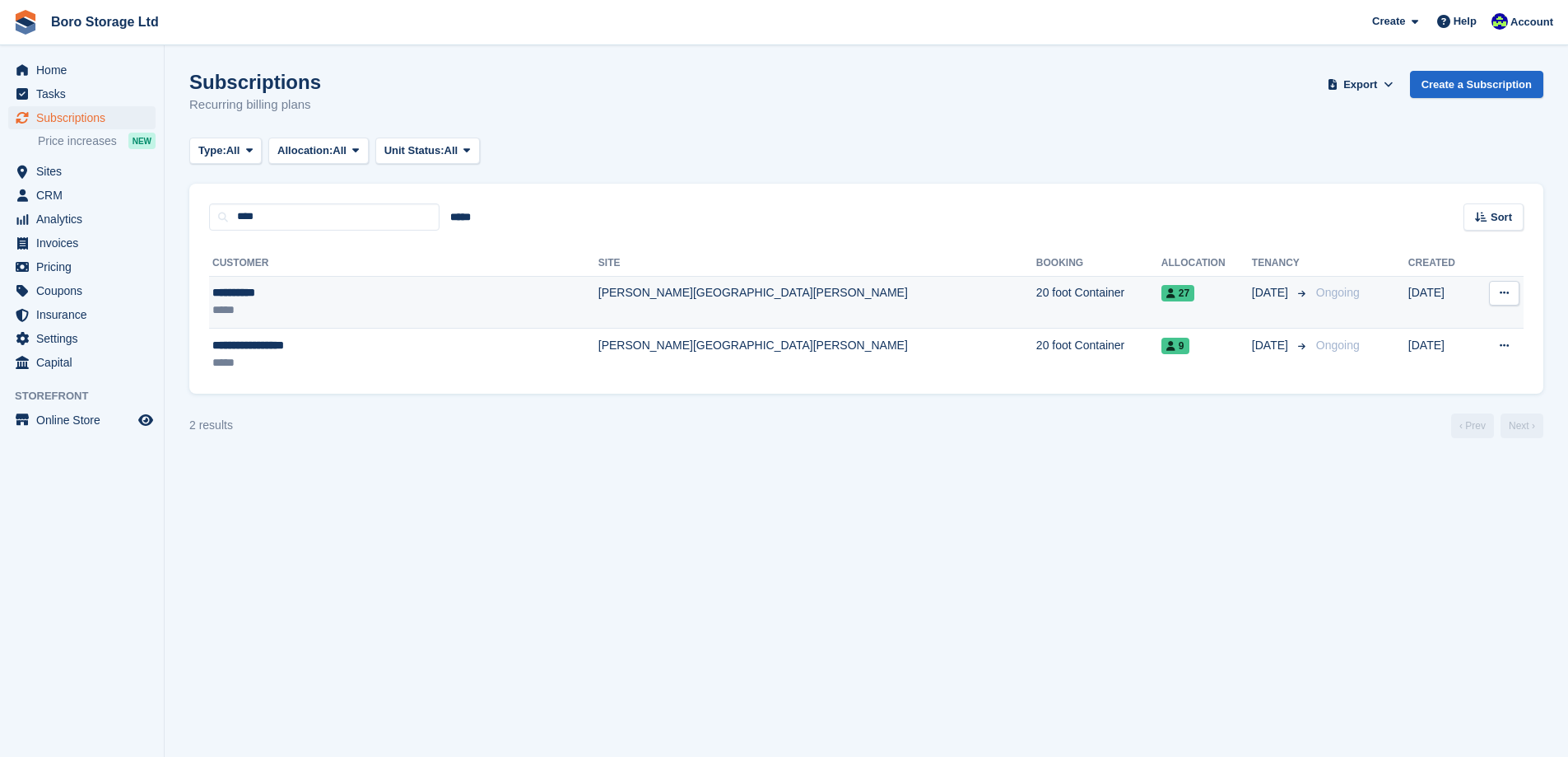
click at [599, 289] on td "[PERSON_NAME][GEOGRAPHIC_DATA][PERSON_NAME]" at bounding box center [817, 302] width 438 height 53
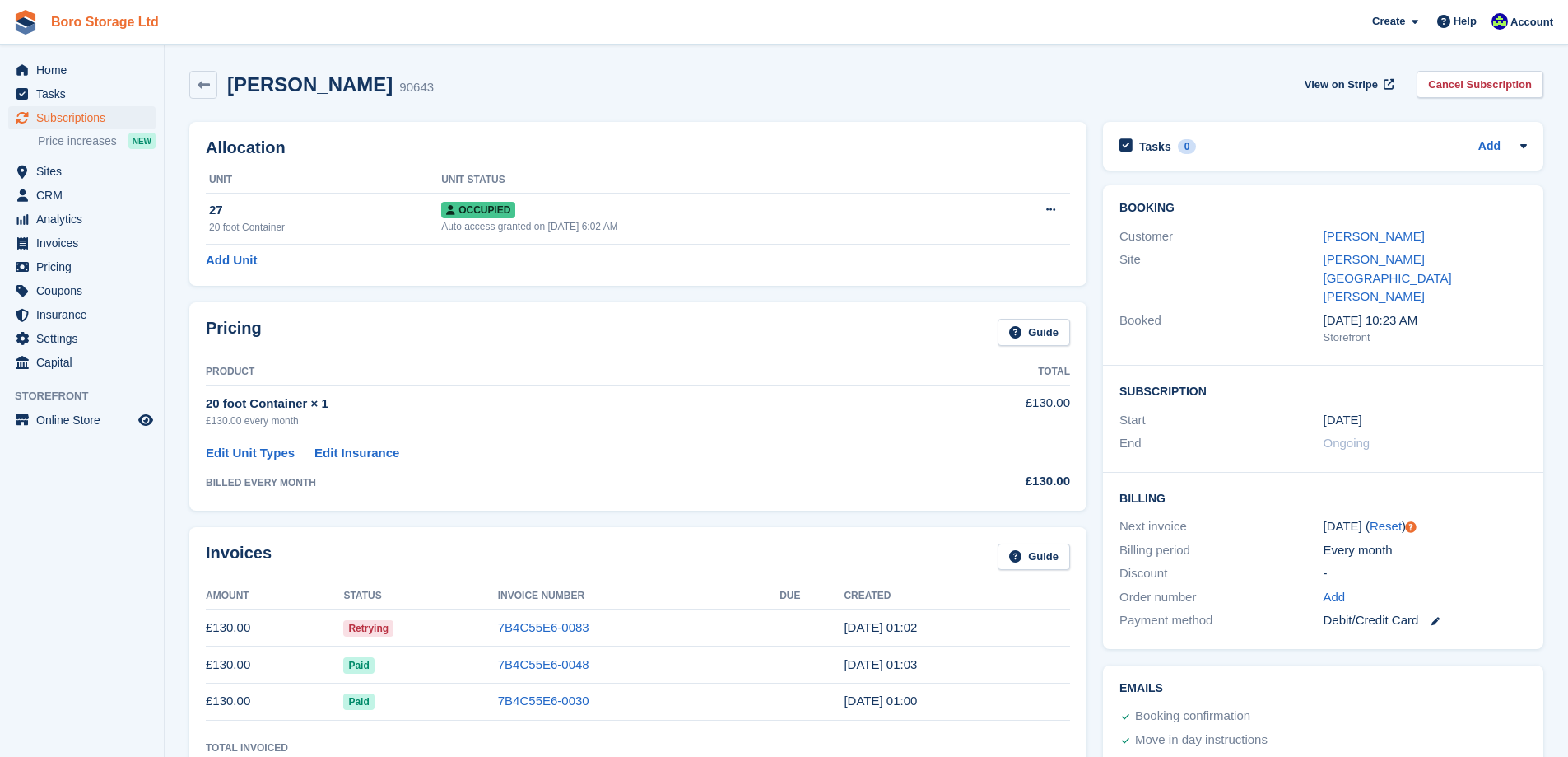
click at [80, 27] on link "Boro Storage Ltd" at bounding box center [104, 22] width 121 height 27
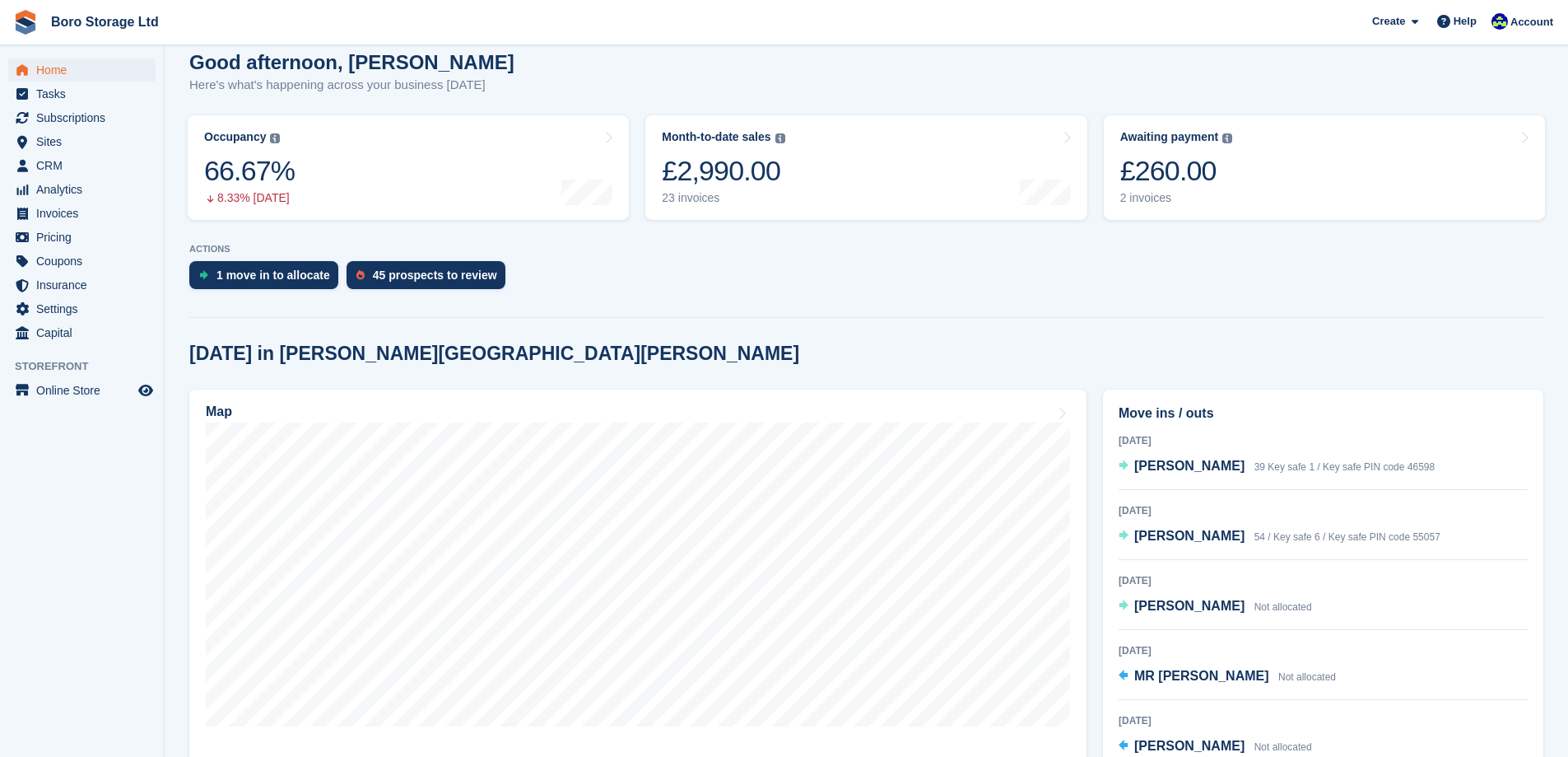
scroll to position [185, 0]
